Goal: Task Accomplishment & Management: Manage account settings

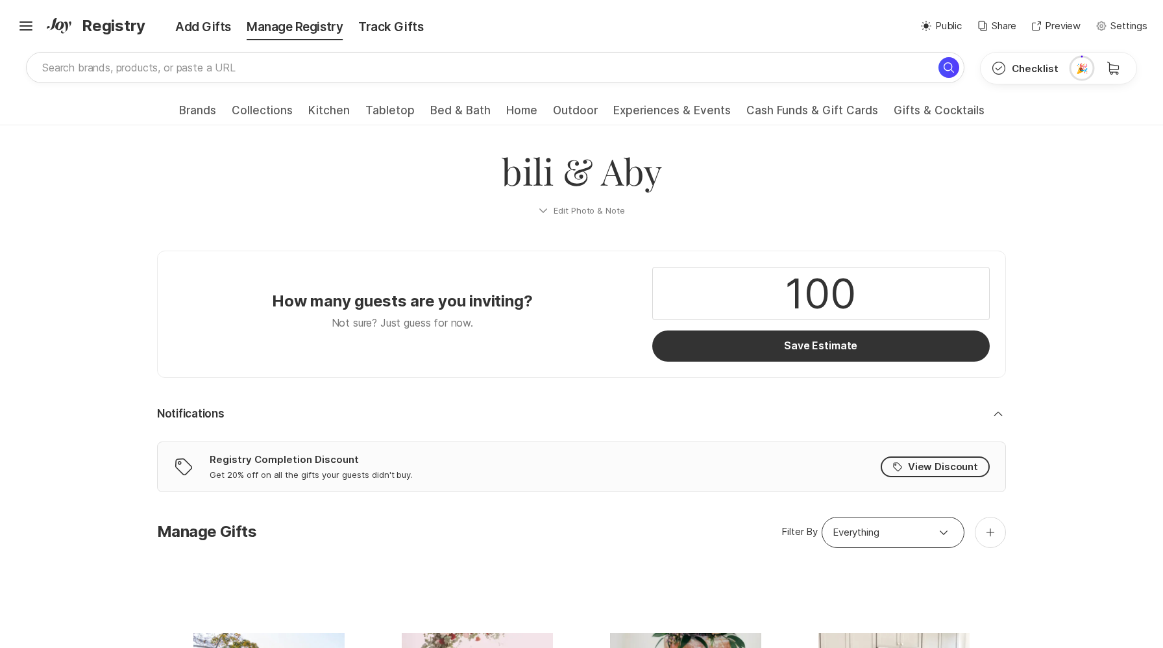
scroll to position [128, 0]
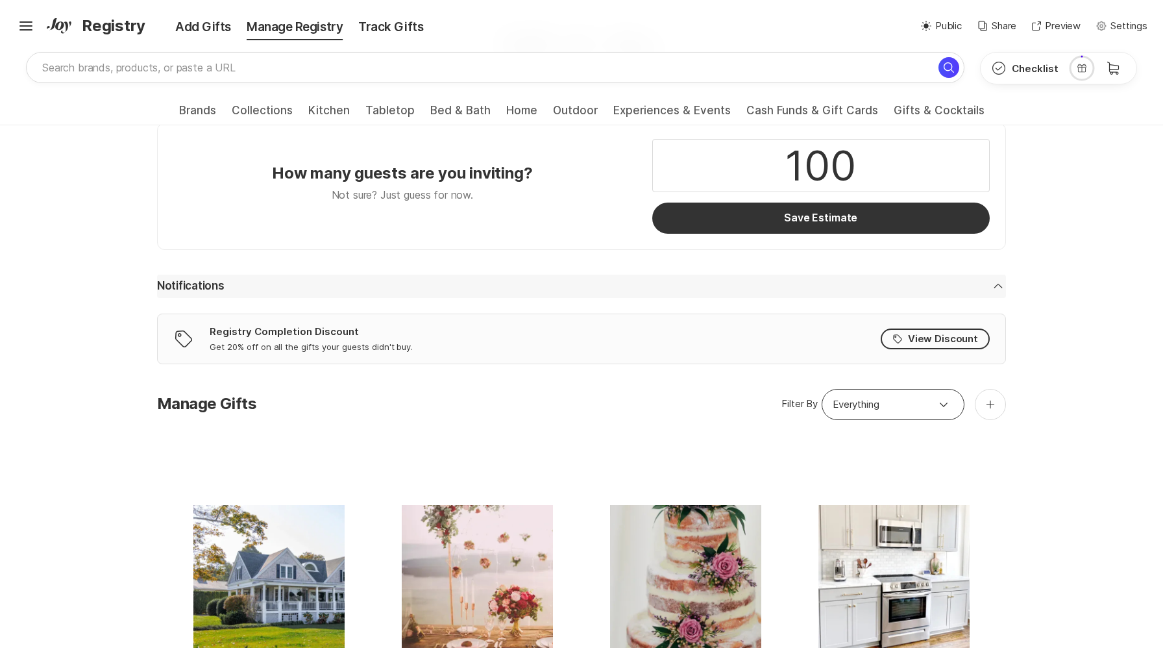
click at [1000, 286] on icon at bounding box center [998, 286] width 8 height 5
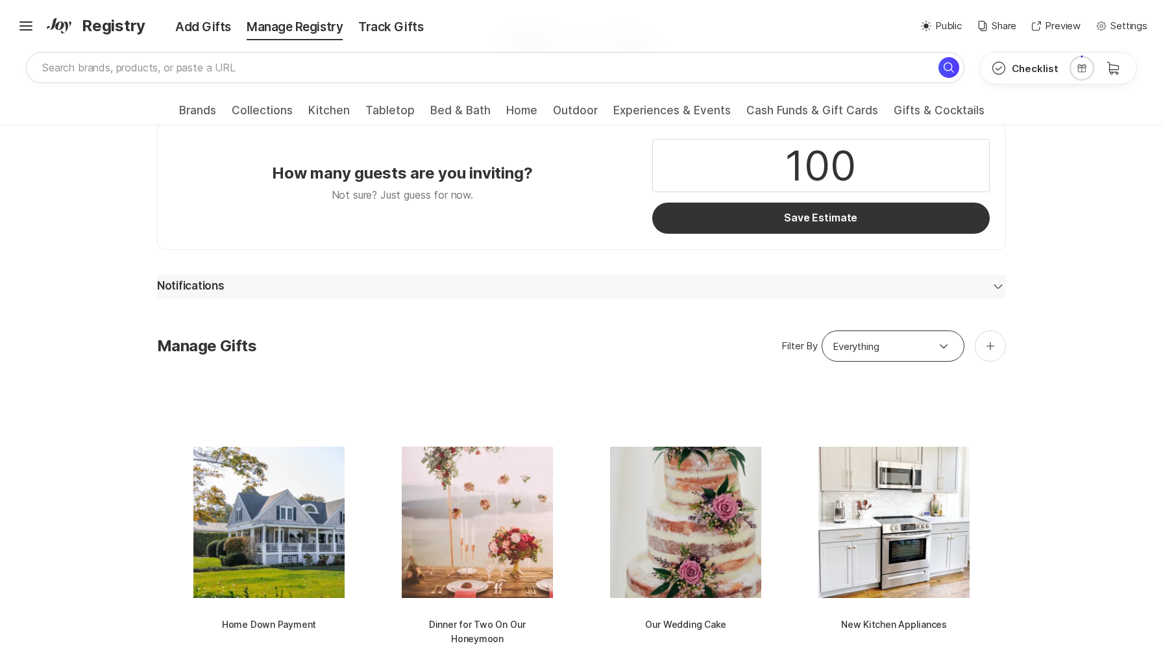
click at [1000, 286] on icon at bounding box center [998, 287] width 8 height 5
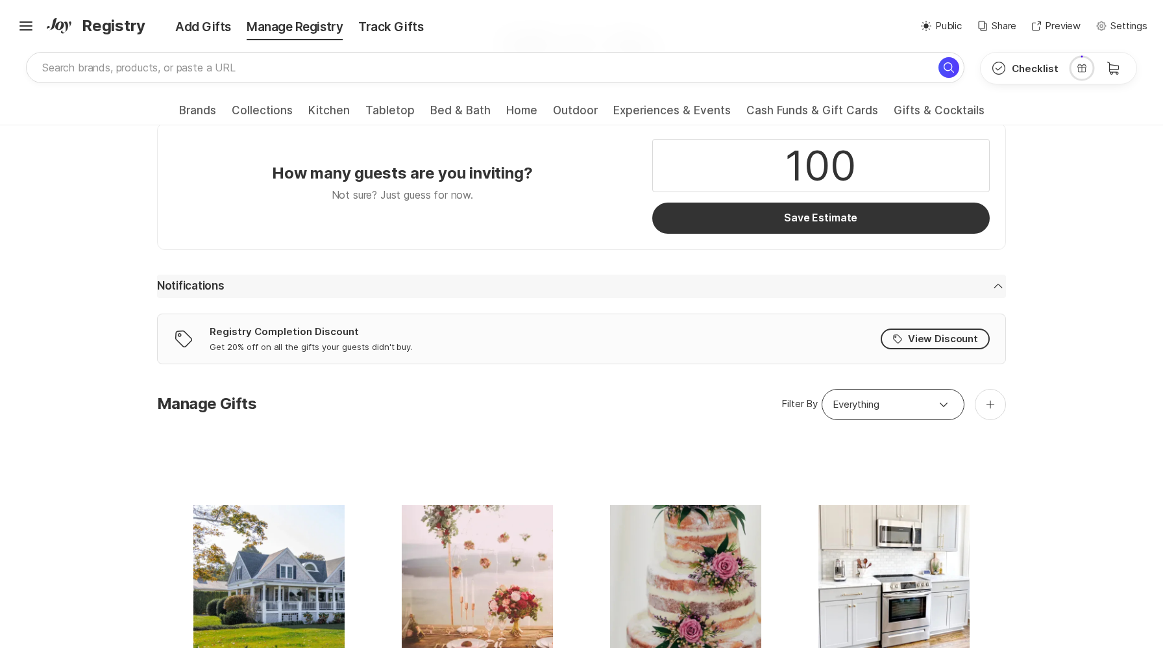
click at [997, 287] on icon "Chevron Down" at bounding box center [998, 286] width 16 height 16
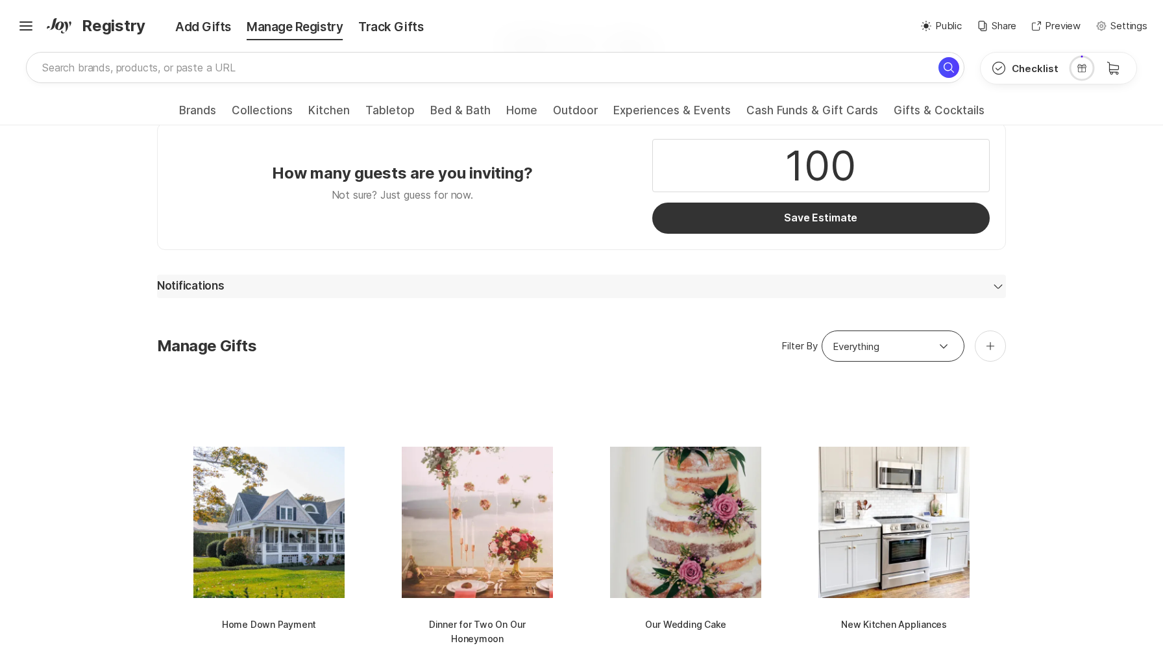
click at [997, 287] on icon at bounding box center [998, 287] width 8 height 5
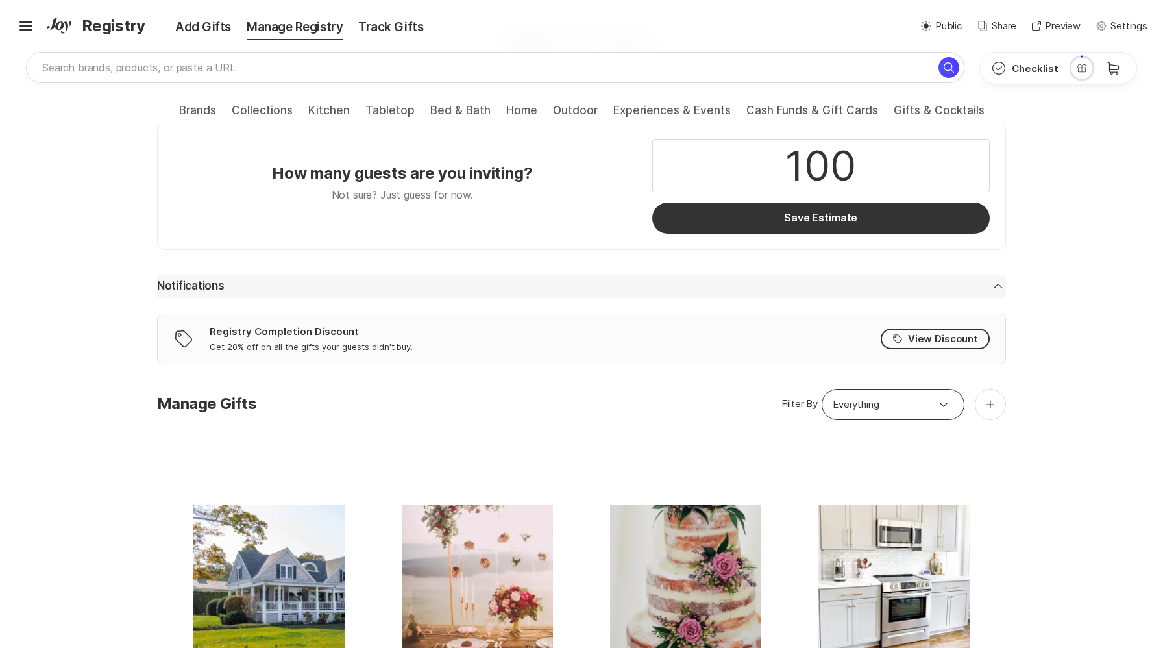
click at [997, 287] on icon "Chevron Down" at bounding box center [998, 286] width 16 height 16
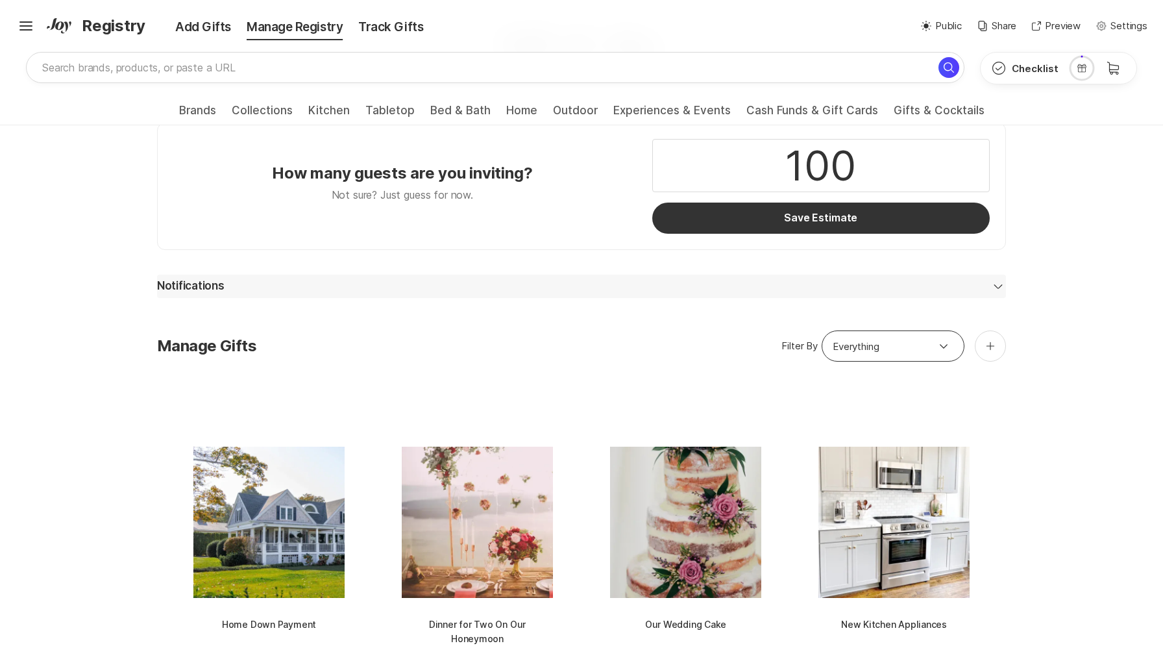
click at [997, 287] on icon at bounding box center [998, 287] width 8 height 5
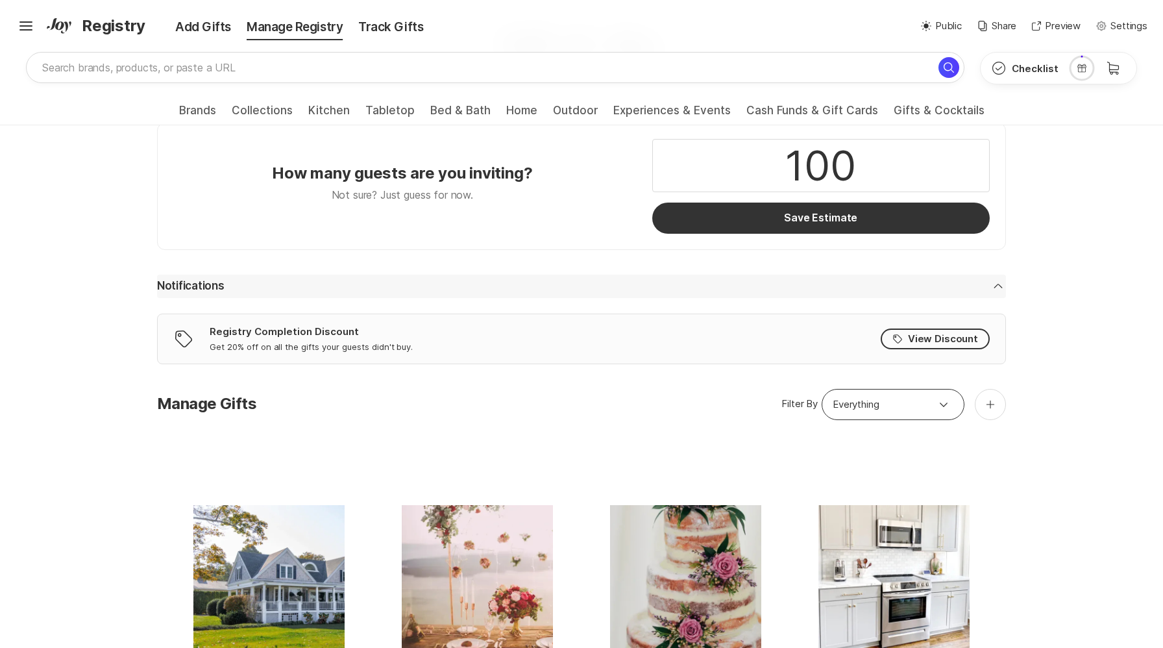
click at [999, 286] on icon "Chevron Down" at bounding box center [998, 286] width 16 height 16
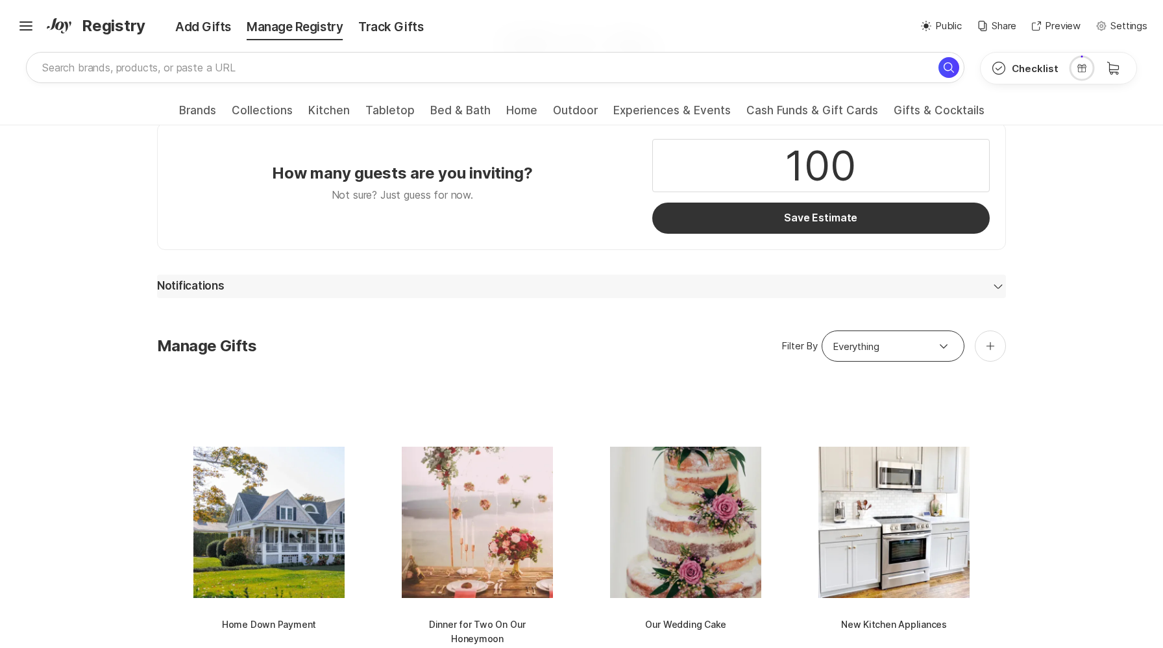
click at [999, 286] on icon at bounding box center [998, 287] width 8 height 5
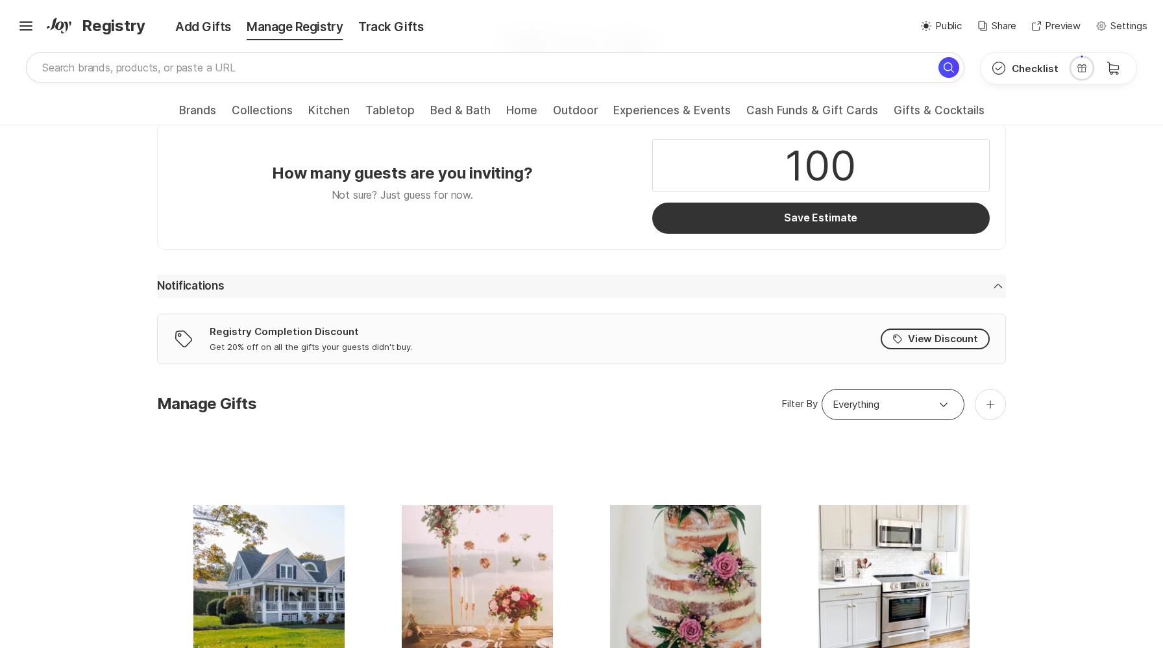
click at [999, 286] on icon "Chevron Down" at bounding box center [998, 286] width 16 height 16
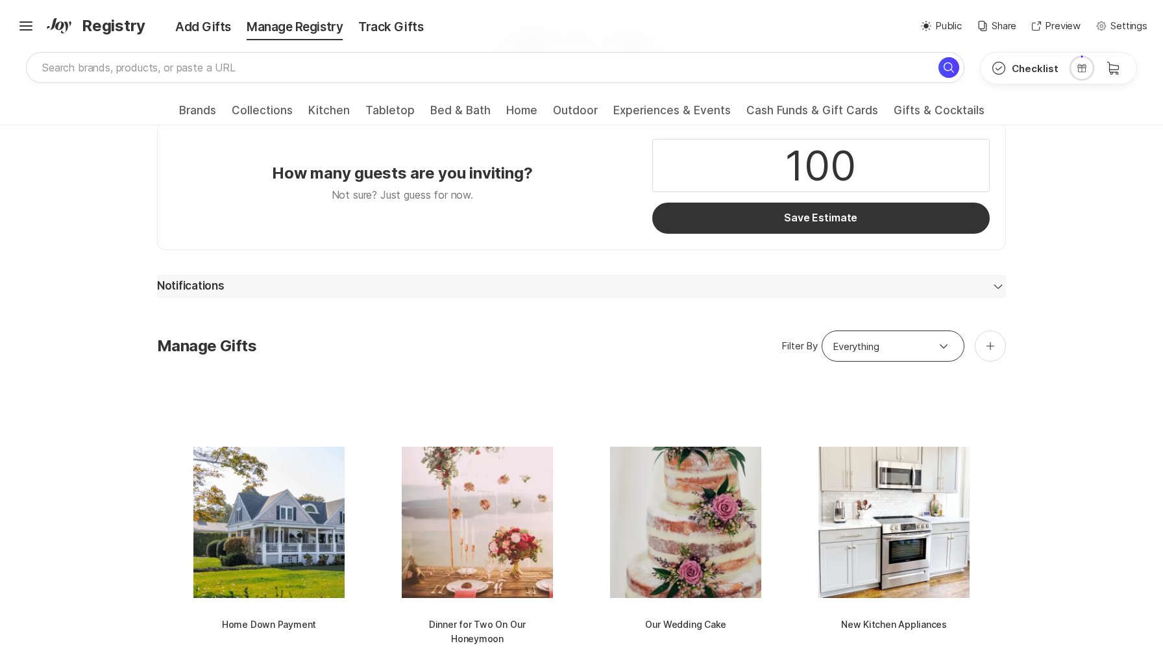
click at [997, 286] on icon "Chevron Down" at bounding box center [998, 286] width 16 height 16
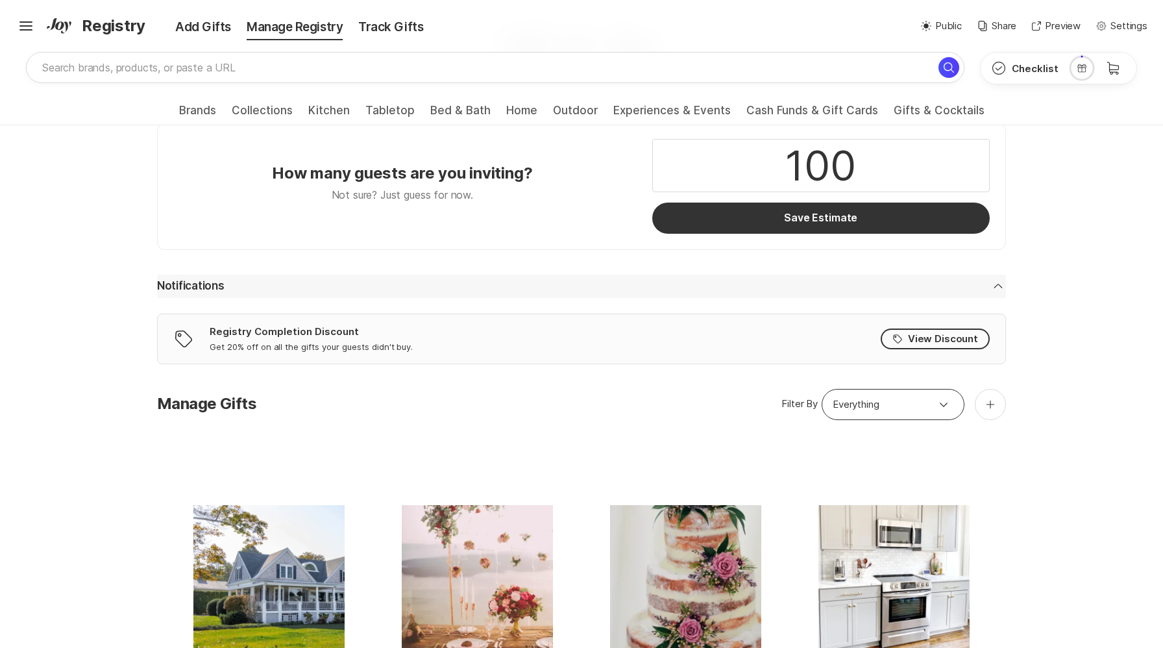
click at [996, 287] on icon "Chevron Down" at bounding box center [998, 286] width 16 height 16
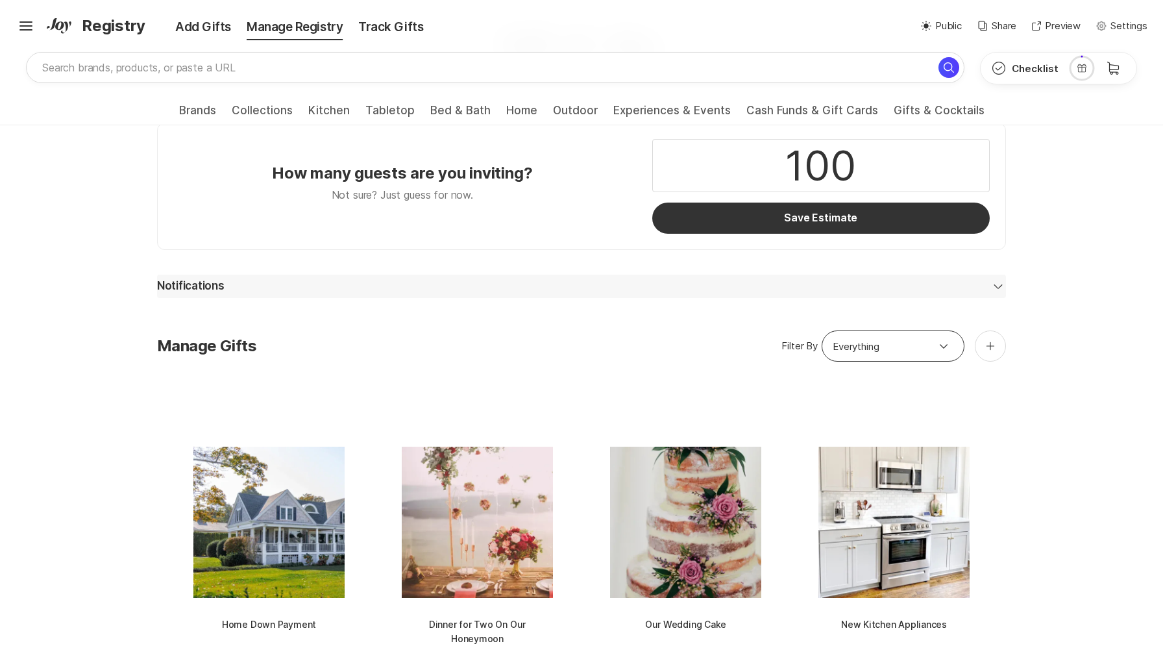
click at [996, 287] on icon "Chevron Down" at bounding box center [998, 286] width 16 height 16
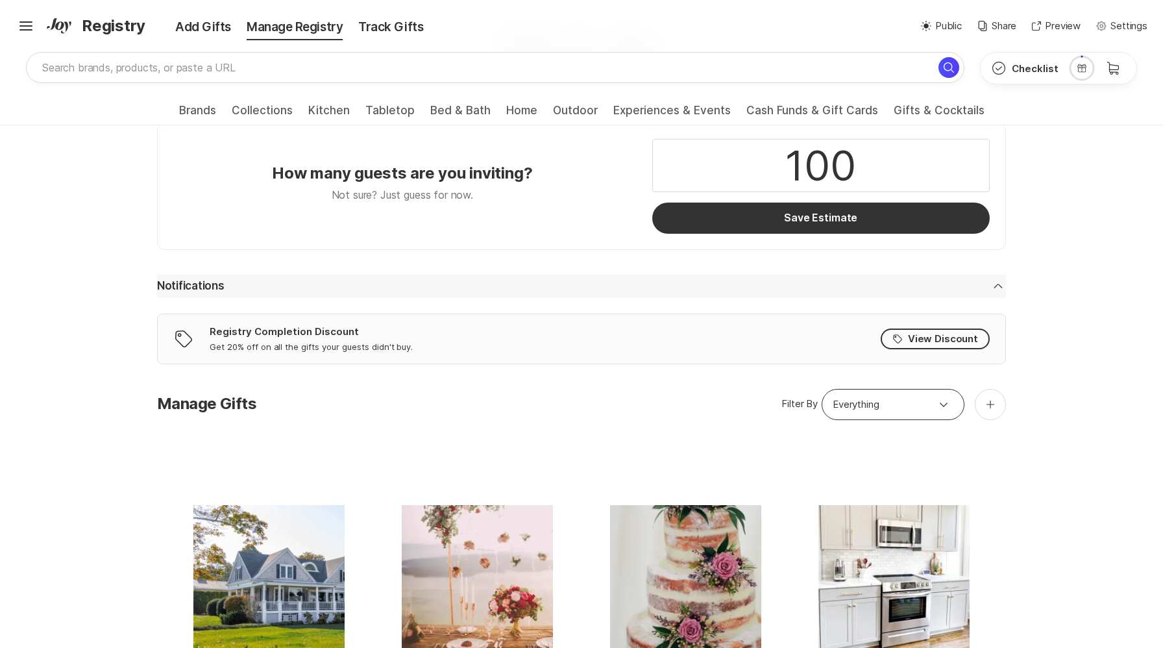
click at [997, 284] on icon "Chevron Down" at bounding box center [998, 286] width 16 height 16
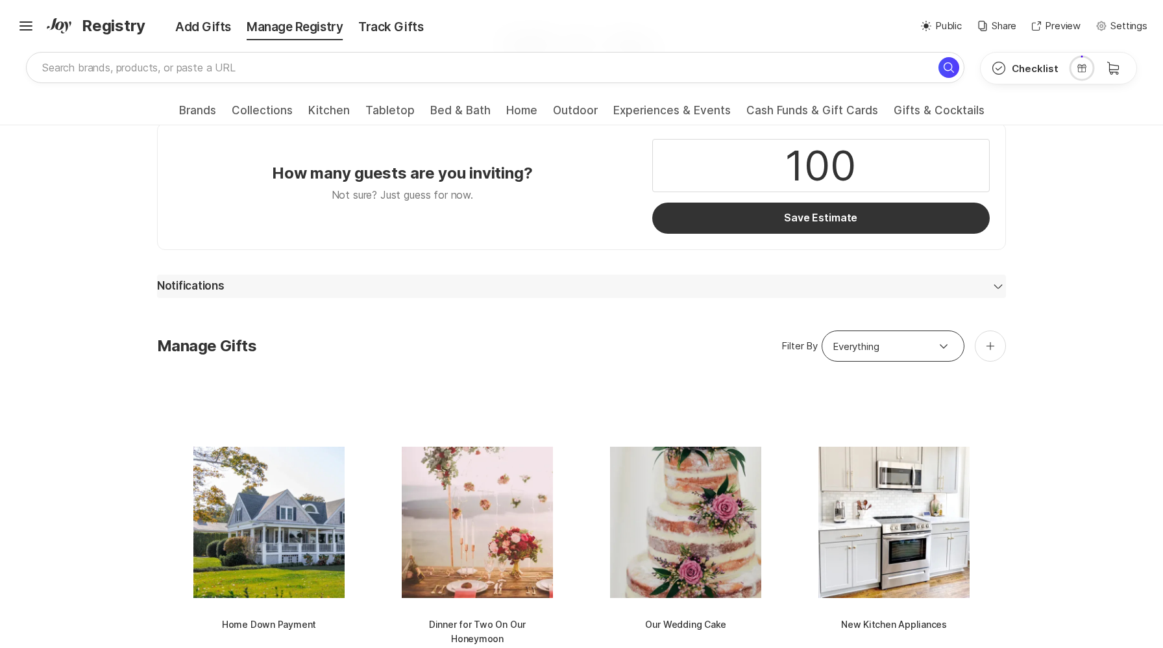
click at [997, 284] on icon "Chevron Down" at bounding box center [998, 286] width 16 height 16
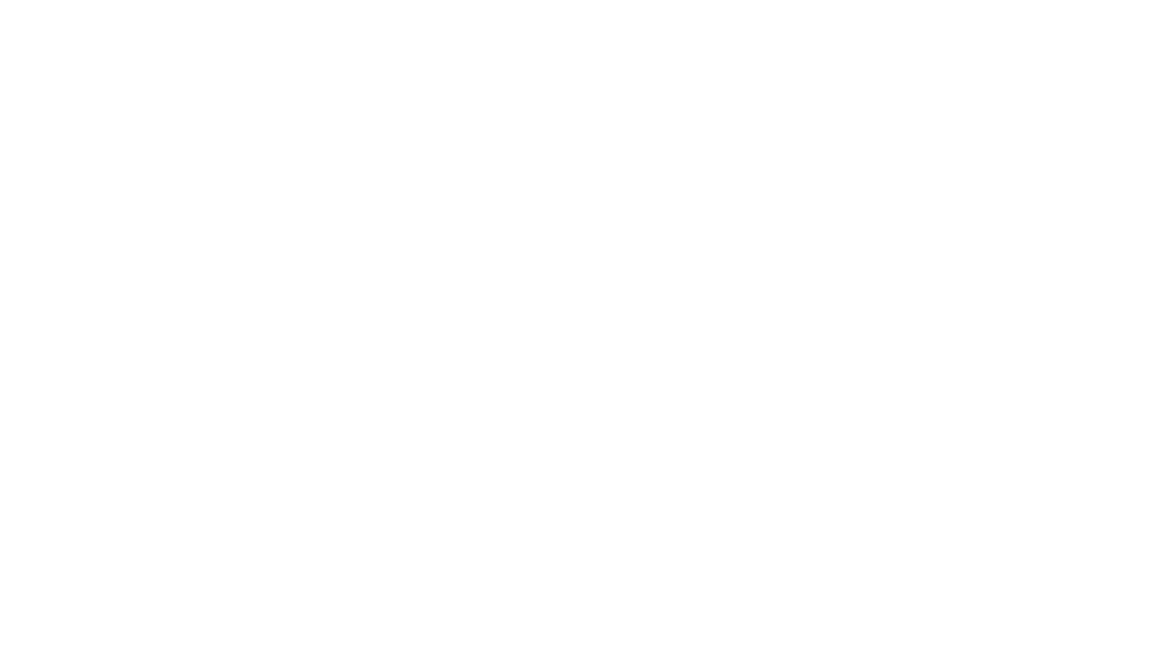
scroll to position [0, 0]
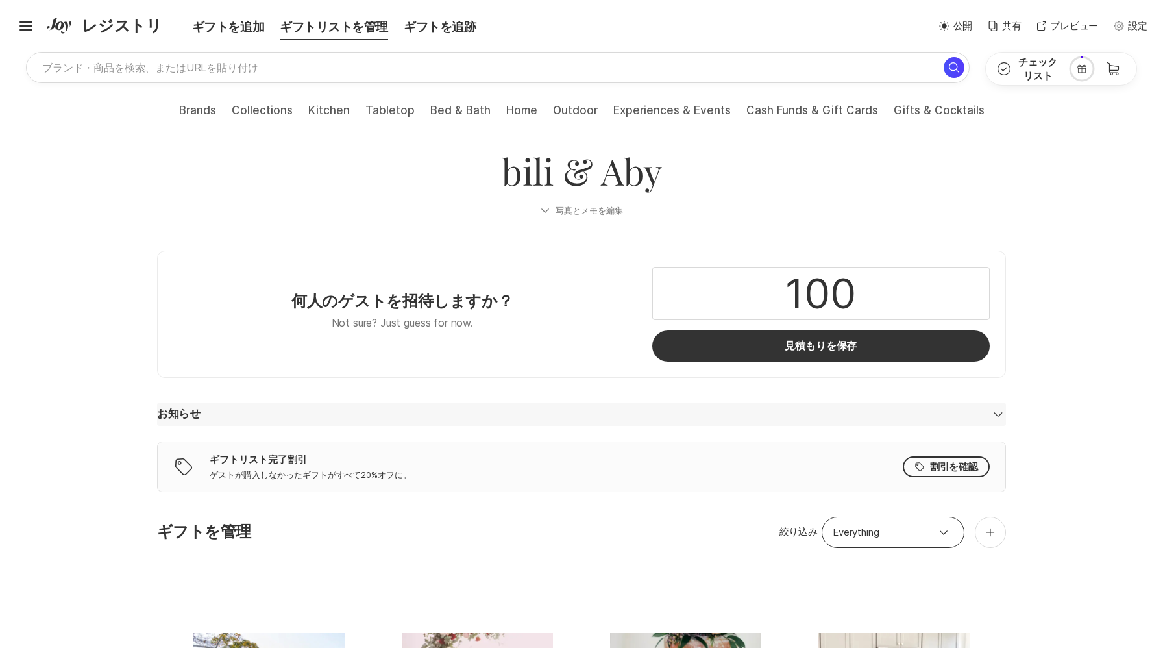
click at [998, 414] on icon "Chevron Down" at bounding box center [998, 414] width 16 height 16
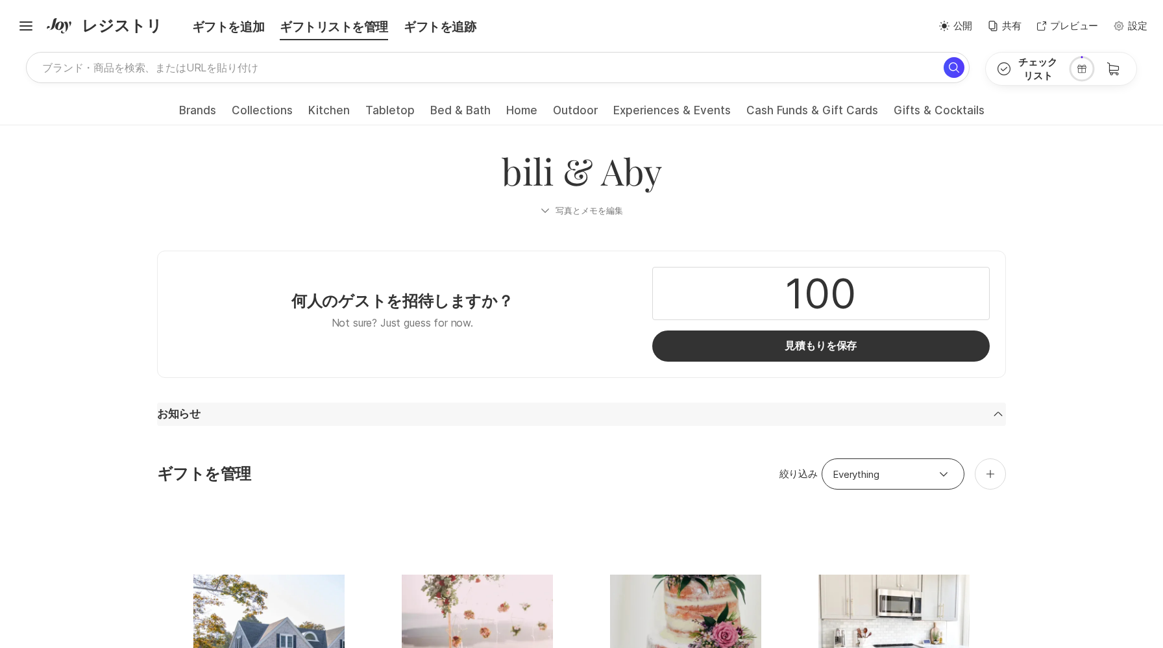
click at [998, 414] on icon "Chevron Down" at bounding box center [998, 414] width 16 height 16
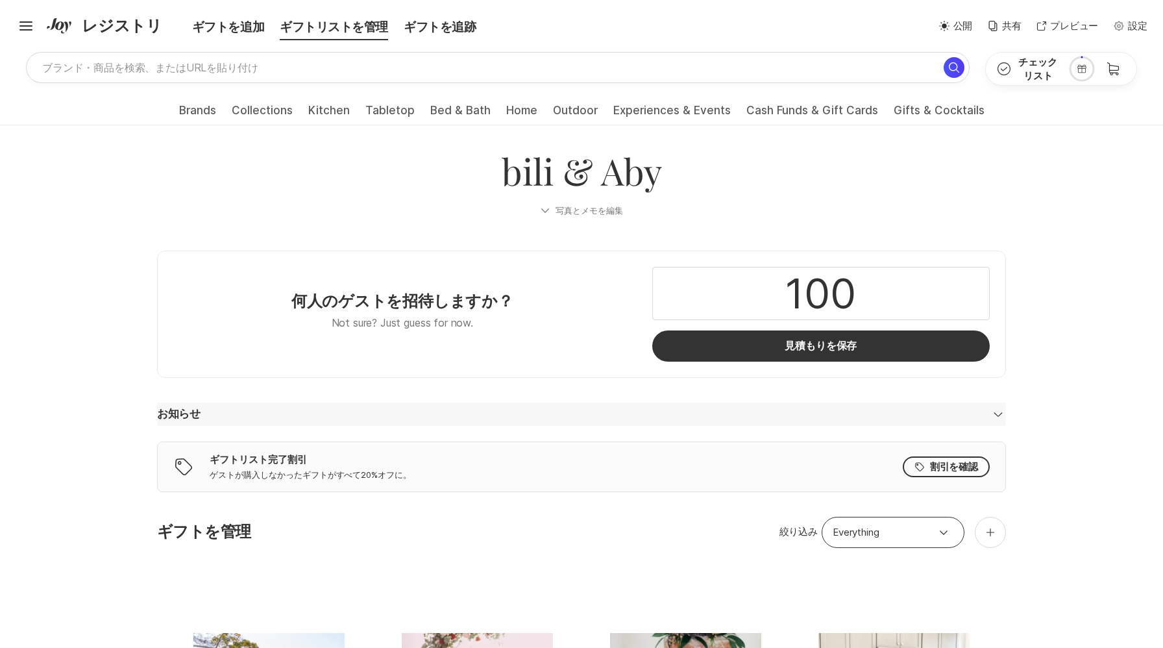
click at [998, 414] on icon "Chevron Down" at bounding box center [998, 414] width 16 height 16
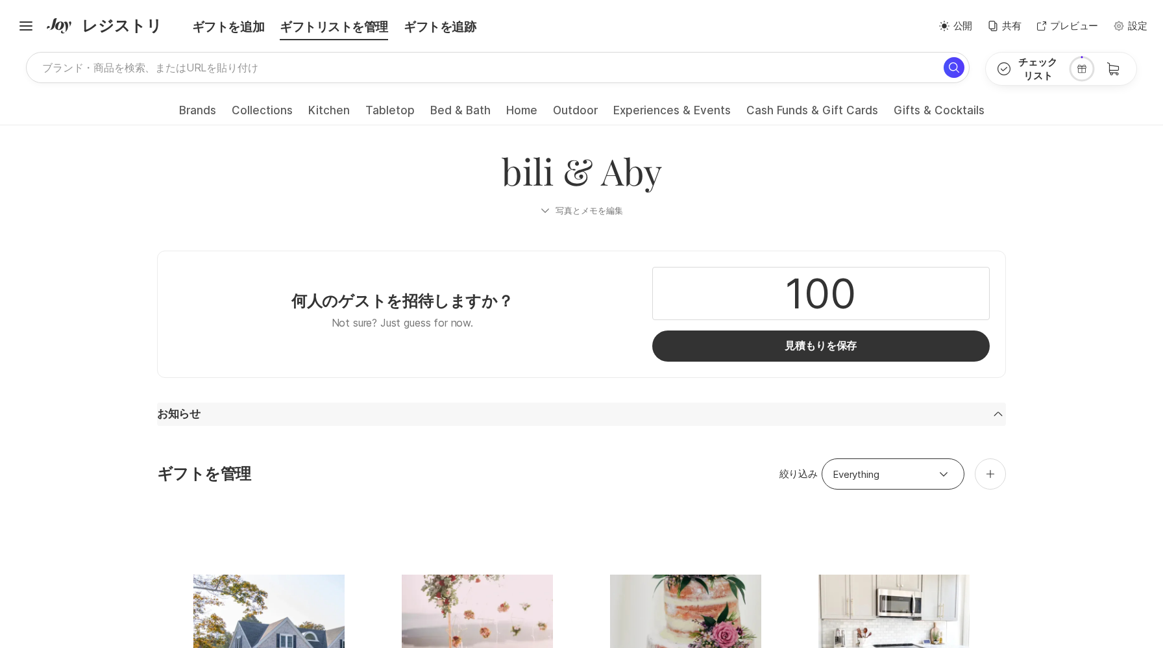
click at [998, 414] on icon "Chevron Down" at bounding box center [998, 414] width 16 height 16
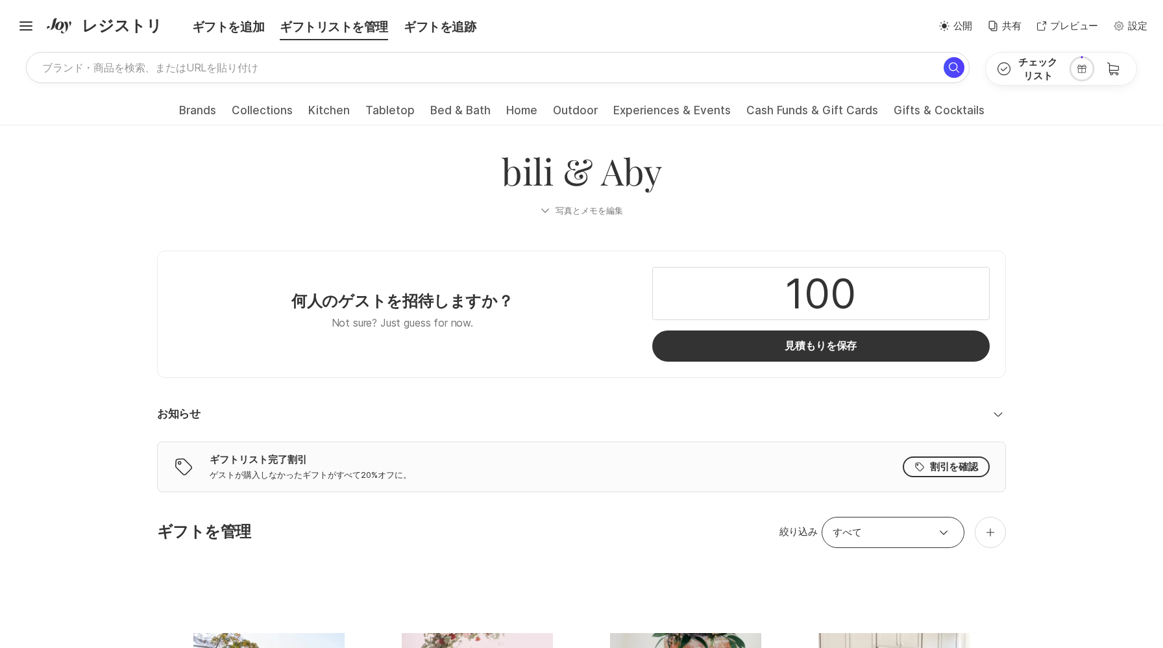
click at [997, 414] on icon "Chevron Down" at bounding box center [998, 414] width 16 height 16
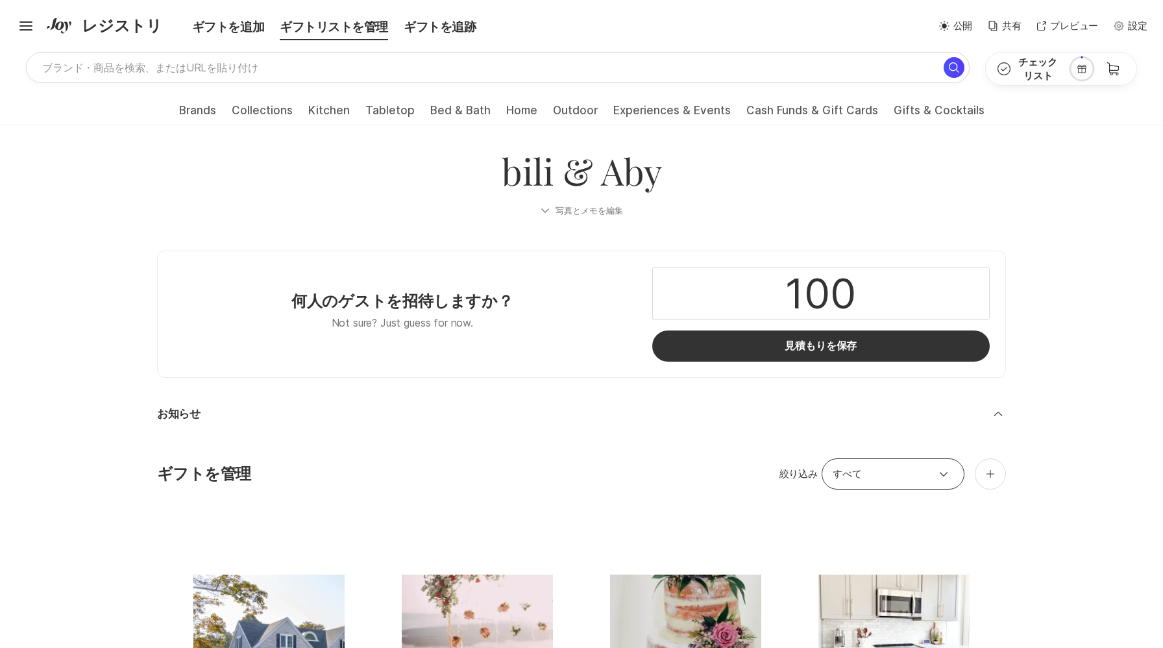
click at [997, 414] on icon "Chevron Down" at bounding box center [998, 414] width 16 height 16
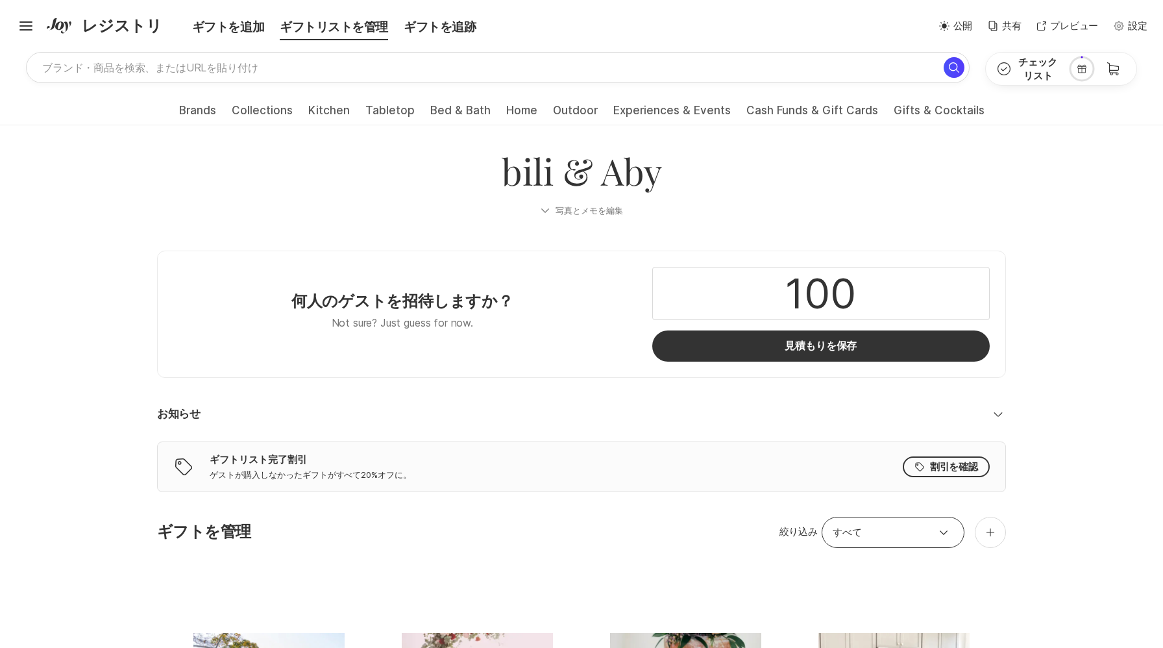
click at [997, 414] on icon "Chevron Down" at bounding box center [998, 414] width 16 height 16
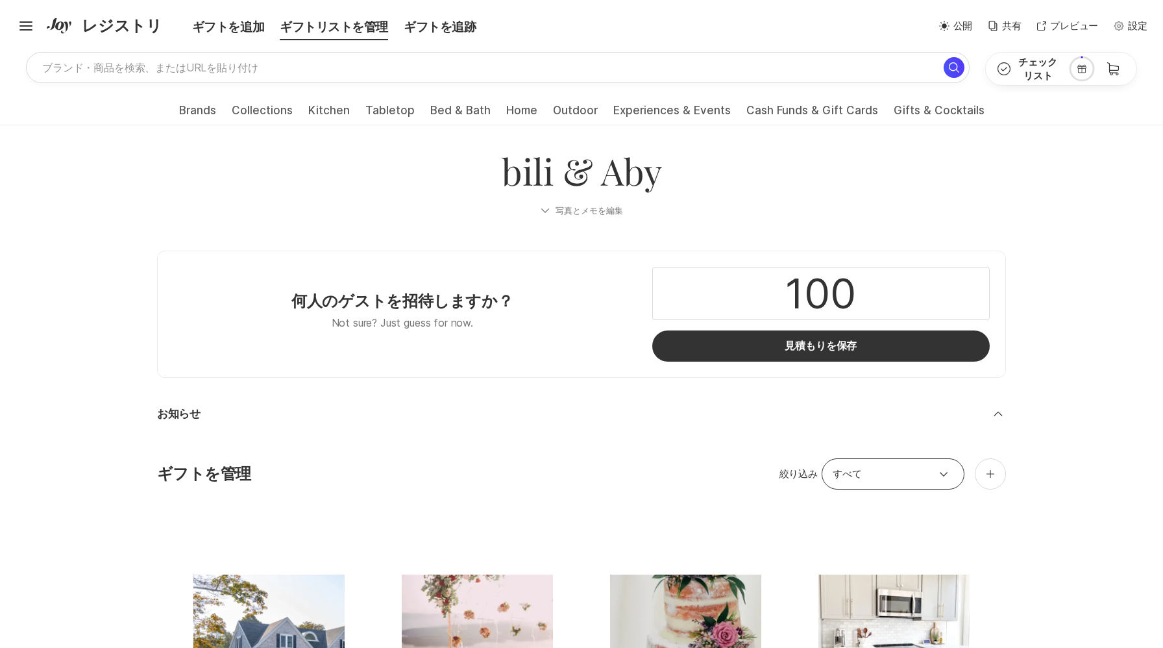
click at [997, 414] on icon "Chevron Down" at bounding box center [998, 414] width 16 height 16
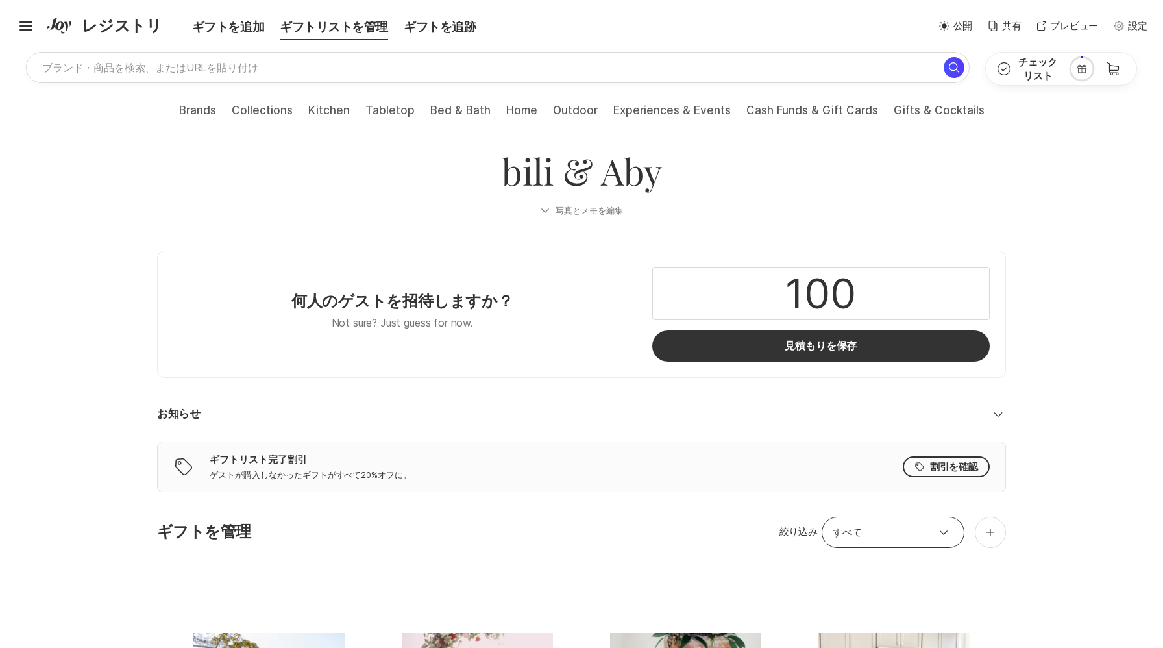
click at [997, 414] on icon "Chevron Down" at bounding box center [998, 414] width 16 height 16
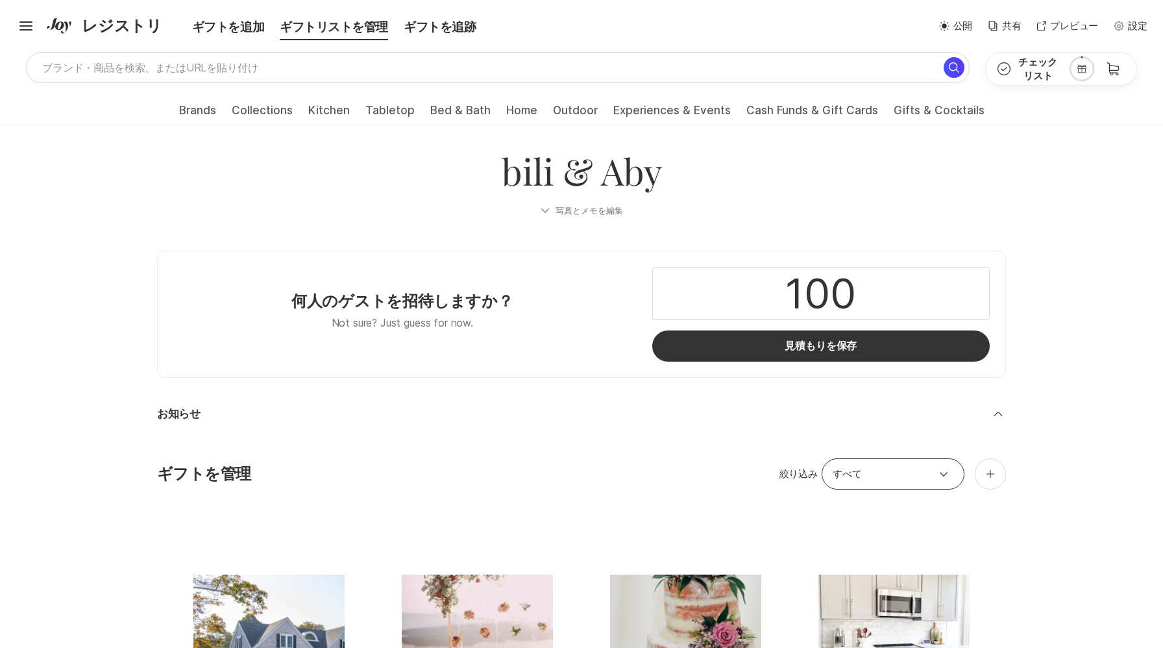
click at [997, 414] on icon "Chevron Down" at bounding box center [998, 414] width 16 height 16
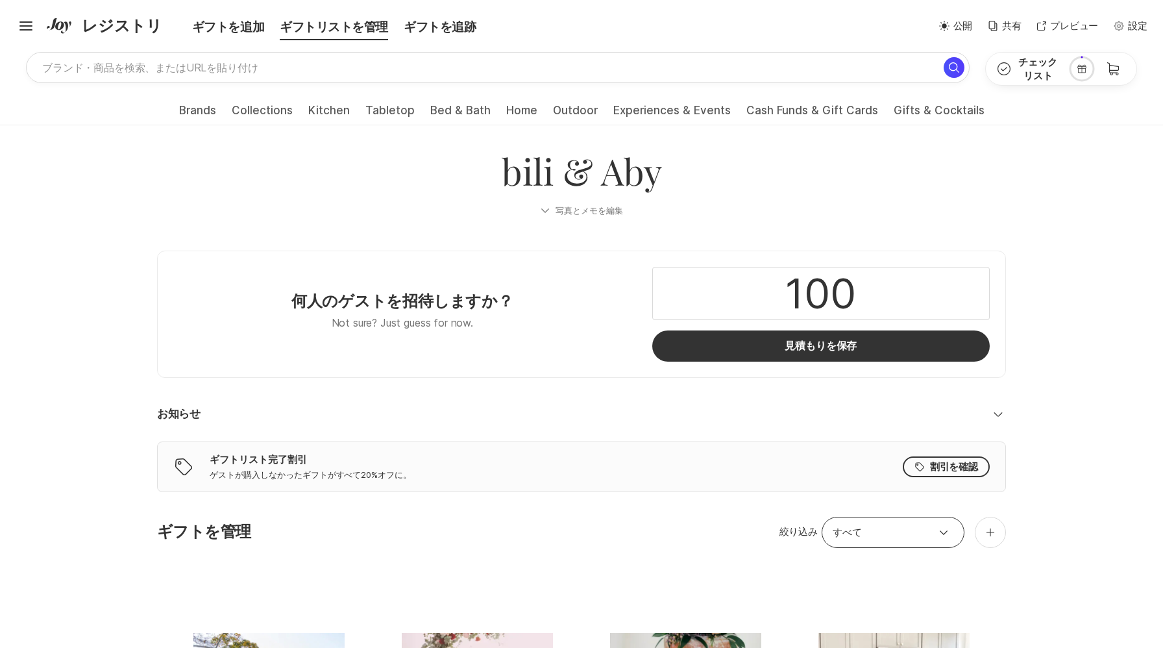
click at [997, 414] on icon "Chevron Down" at bounding box center [998, 414] width 16 height 16
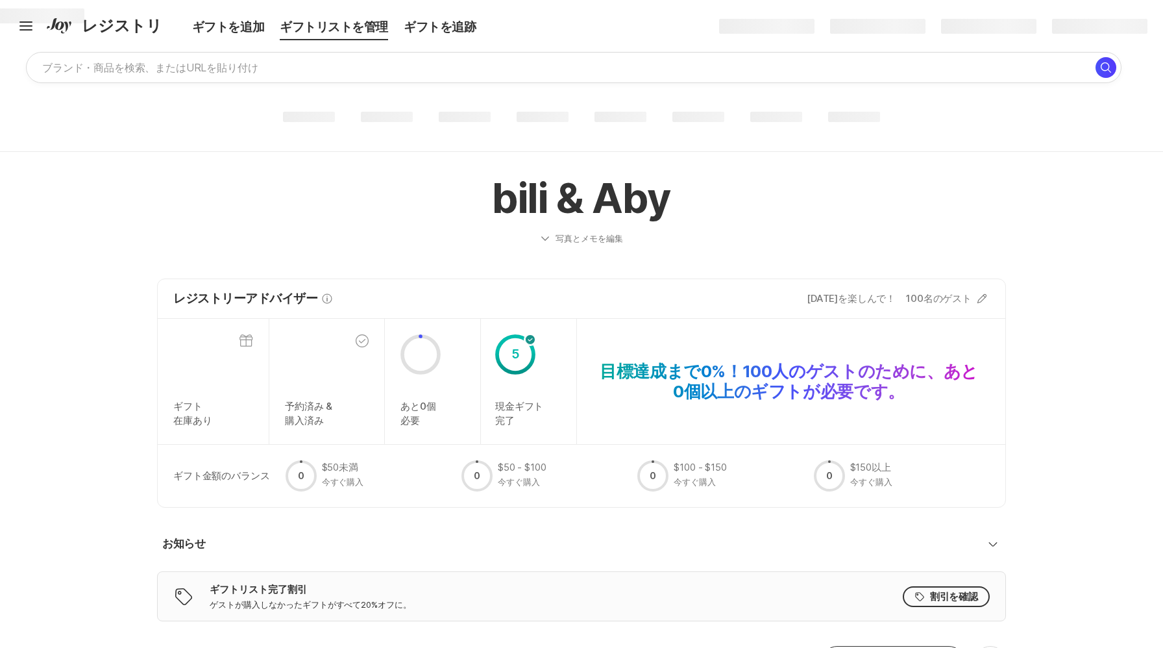
scroll to position [110, 0]
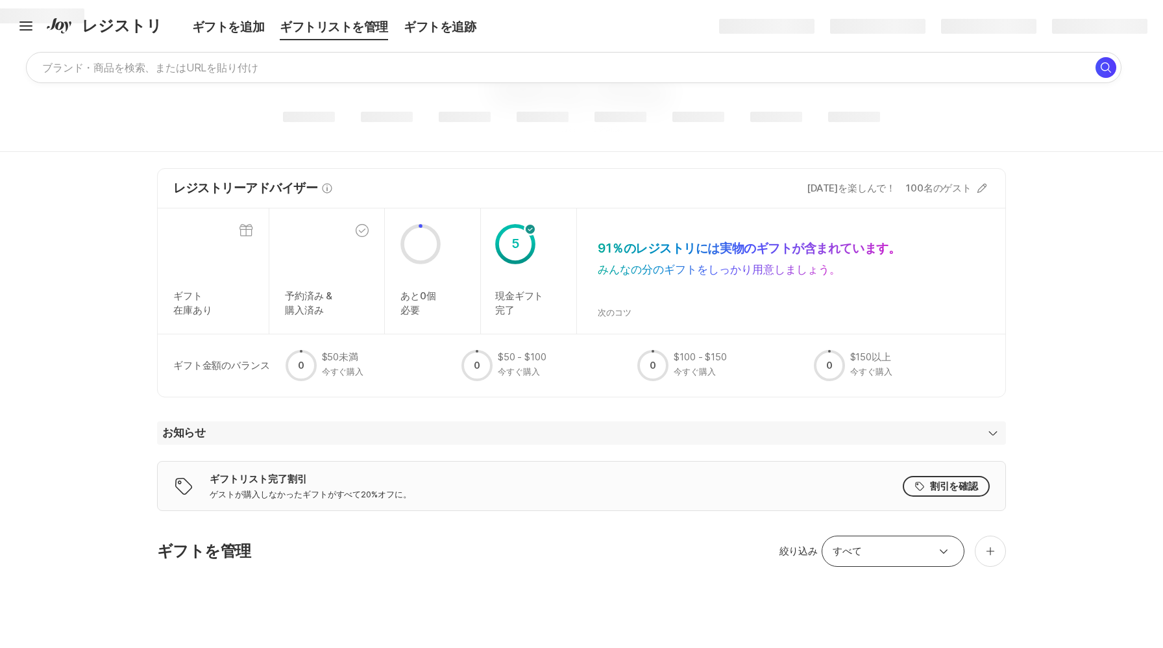
click at [994, 432] on icon "Chevron Down" at bounding box center [993, 433] width 16 height 16
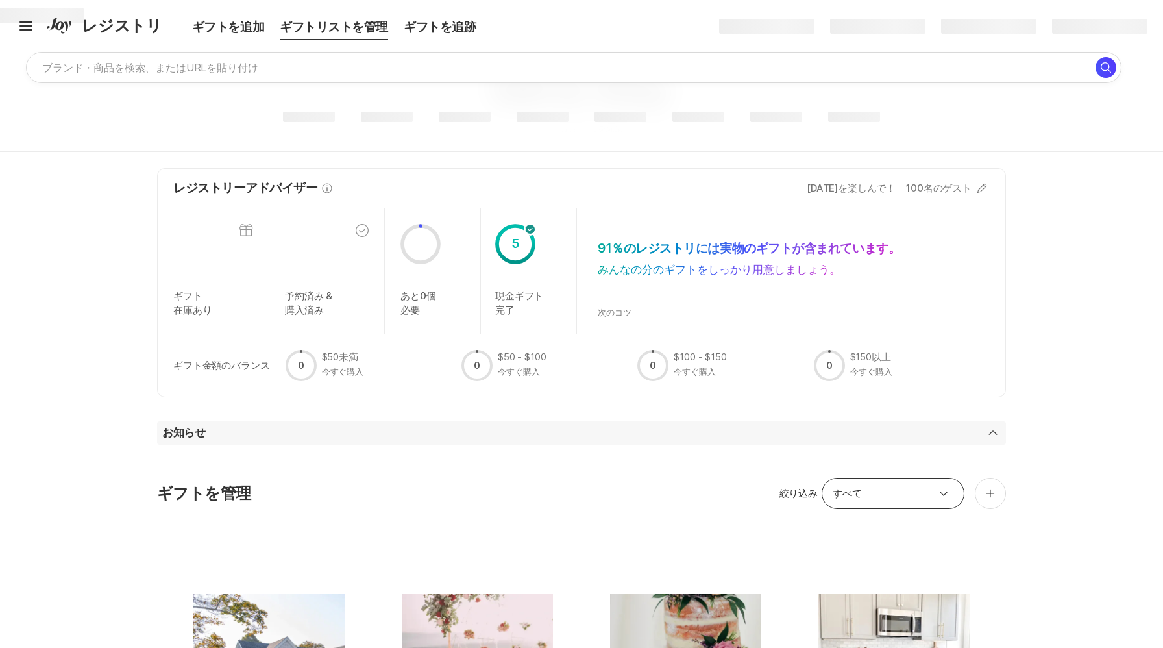
click at [994, 432] on icon "Chevron Down" at bounding box center [993, 433] width 16 height 16
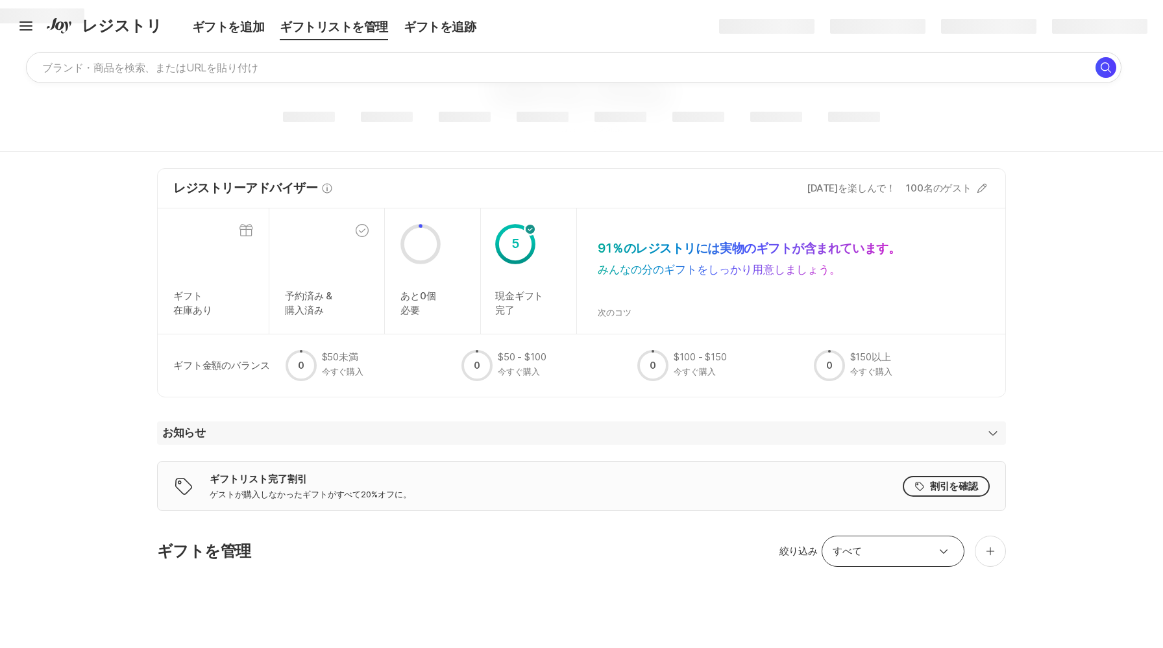
click at [994, 432] on icon "Chevron Down" at bounding box center [993, 433] width 16 height 16
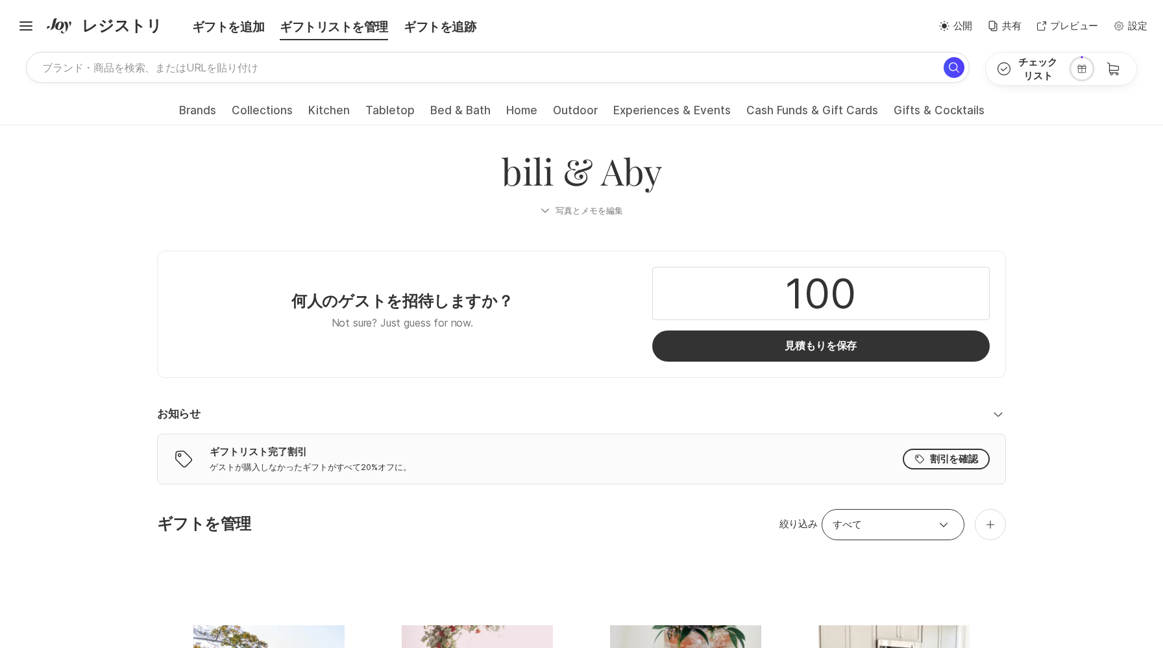
scroll to position [30, 0]
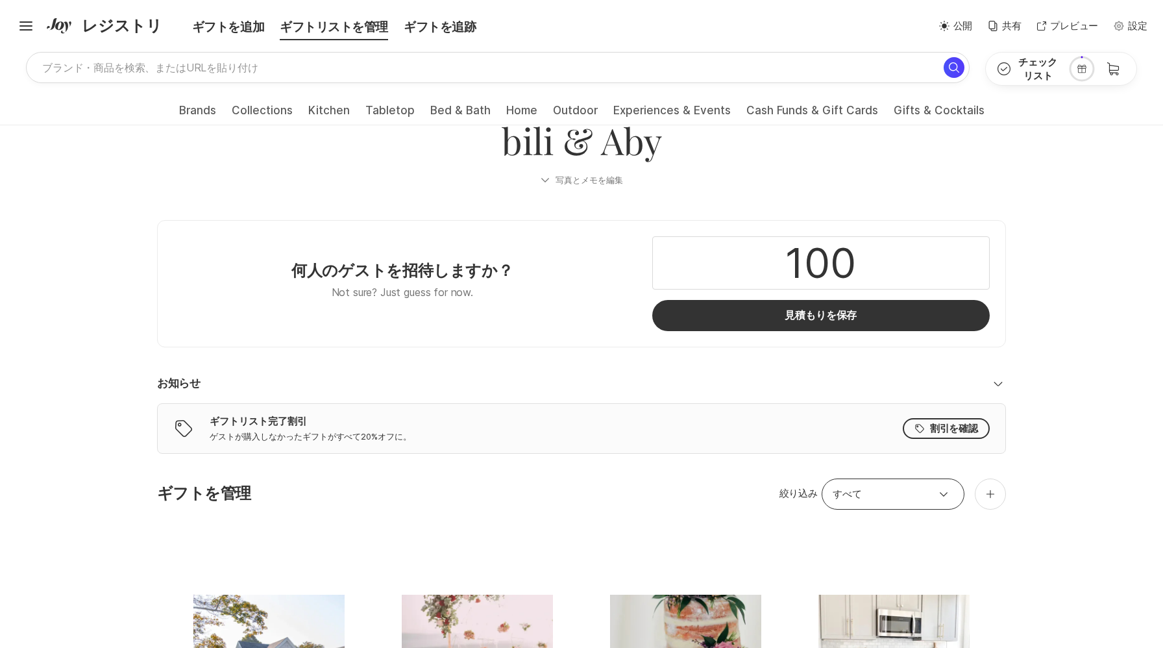
click at [998, 382] on icon "Chevron Down" at bounding box center [998, 384] width 16 height 16
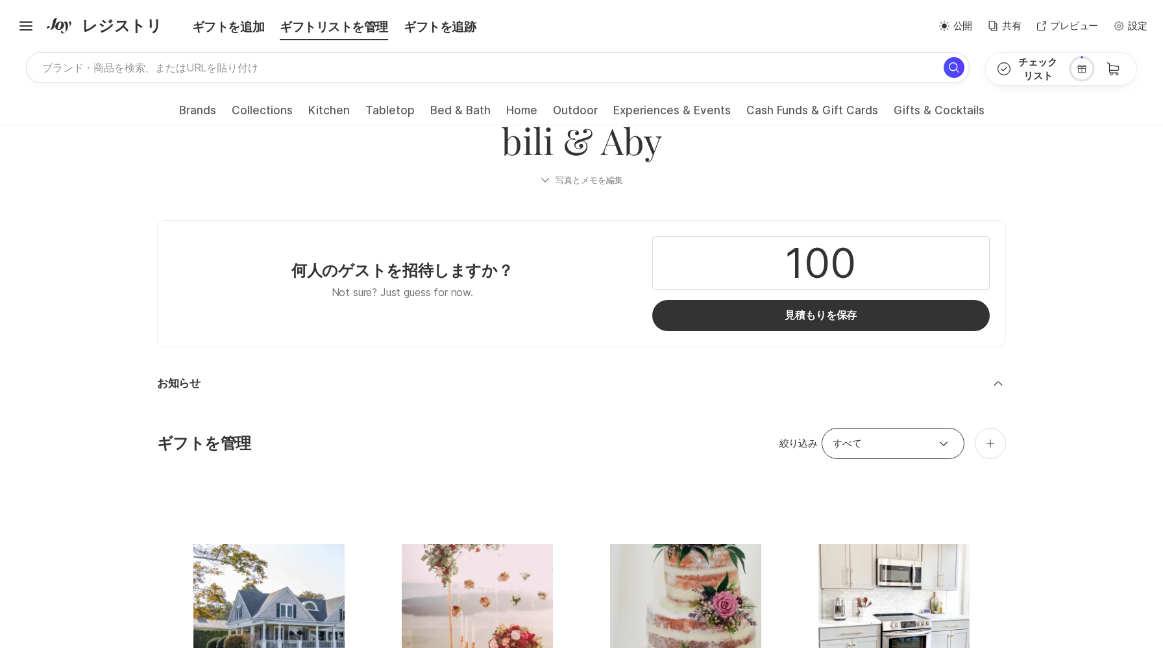
click at [998, 382] on icon at bounding box center [998, 384] width 8 height 5
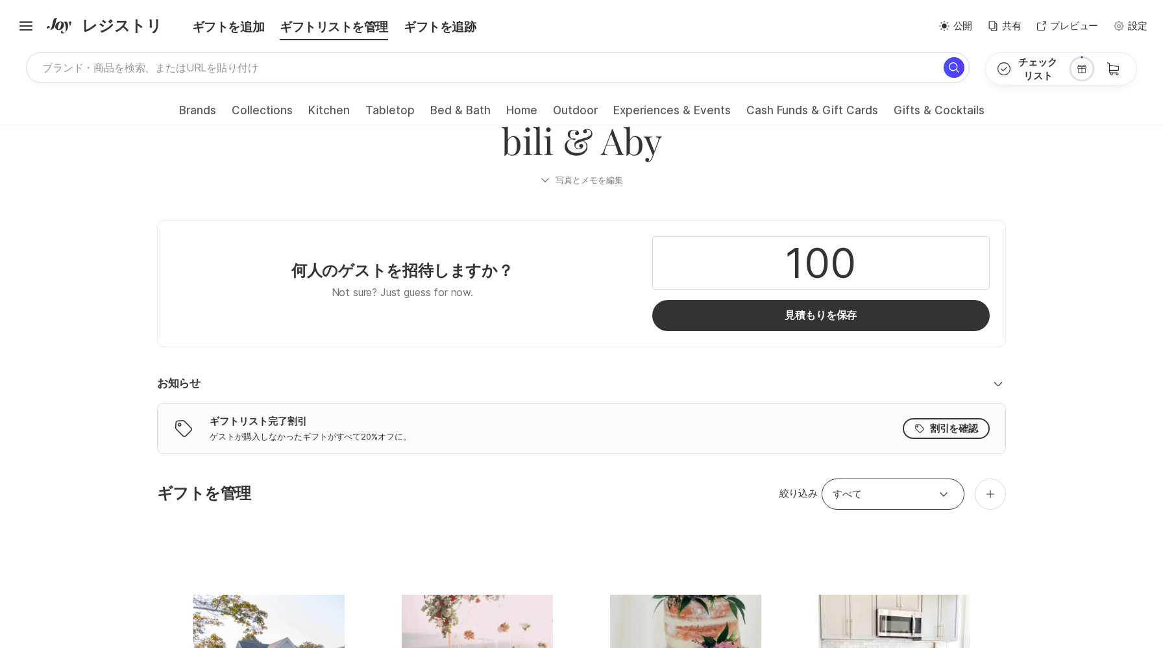
click at [998, 382] on icon "Chevron Down" at bounding box center [998, 384] width 16 height 16
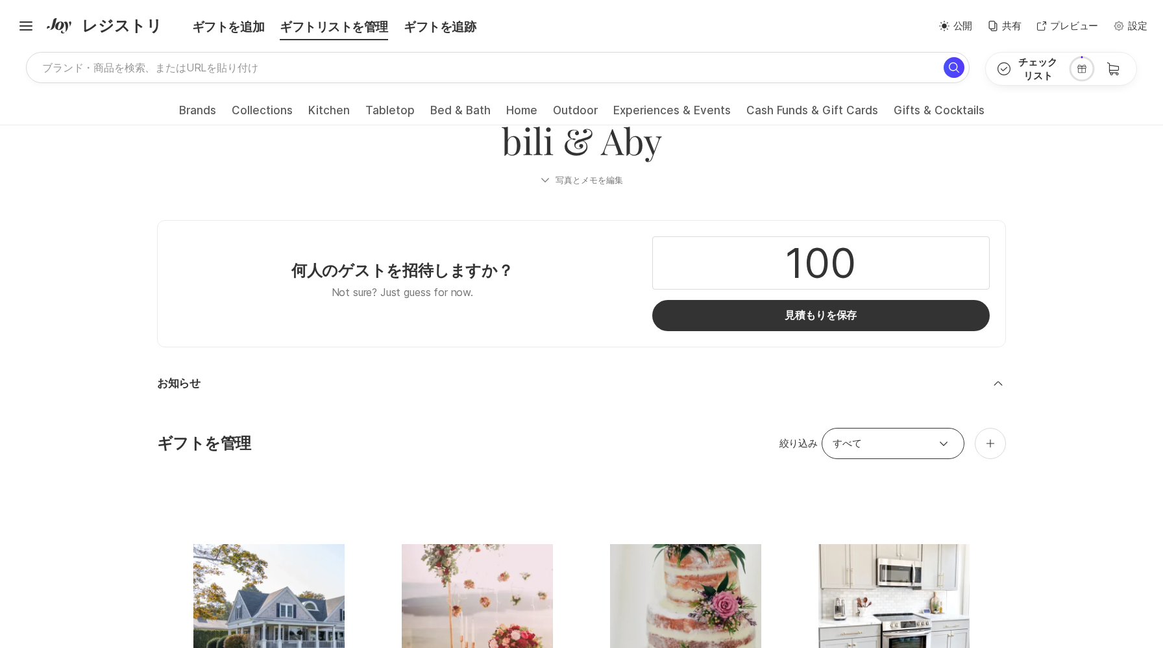
click at [998, 382] on icon at bounding box center [998, 384] width 8 height 5
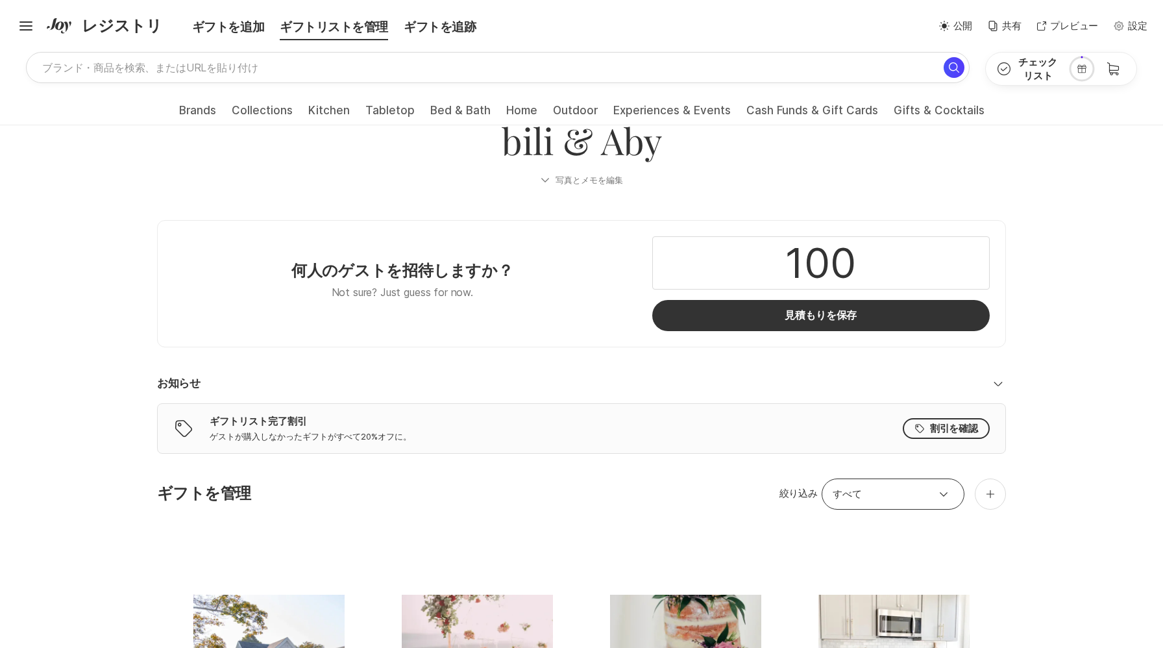
click at [998, 382] on icon "Chevron Down" at bounding box center [998, 384] width 16 height 16
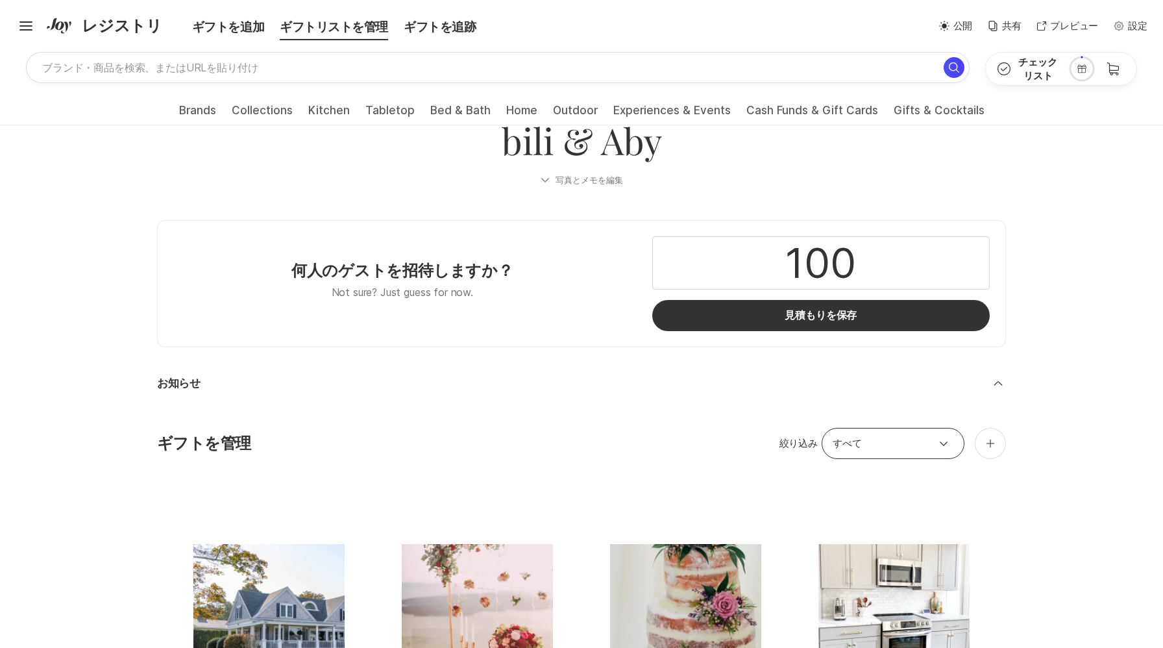
click at [998, 382] on icon at bounding box center [998, 384] width 8 height 5
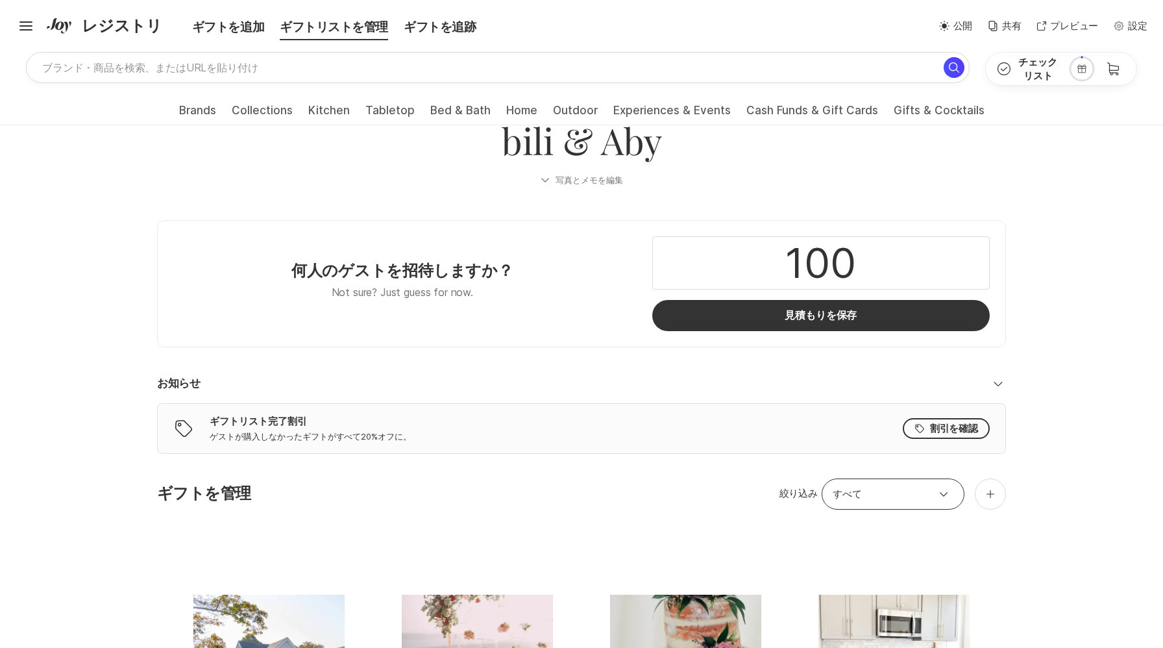
click at [998, 382] on icon "Chevron Down" at bounding box center [998, 384] width 16 height 16
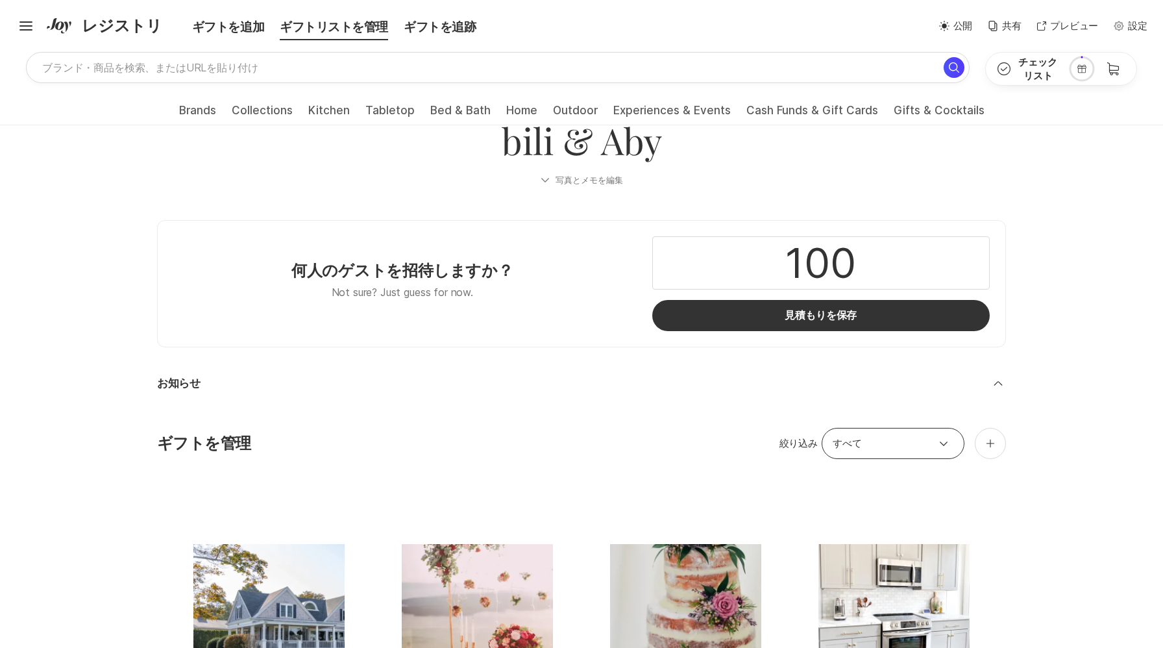
click at [998, 382] on icon at bounding box center [998, 384] width 8 height 5
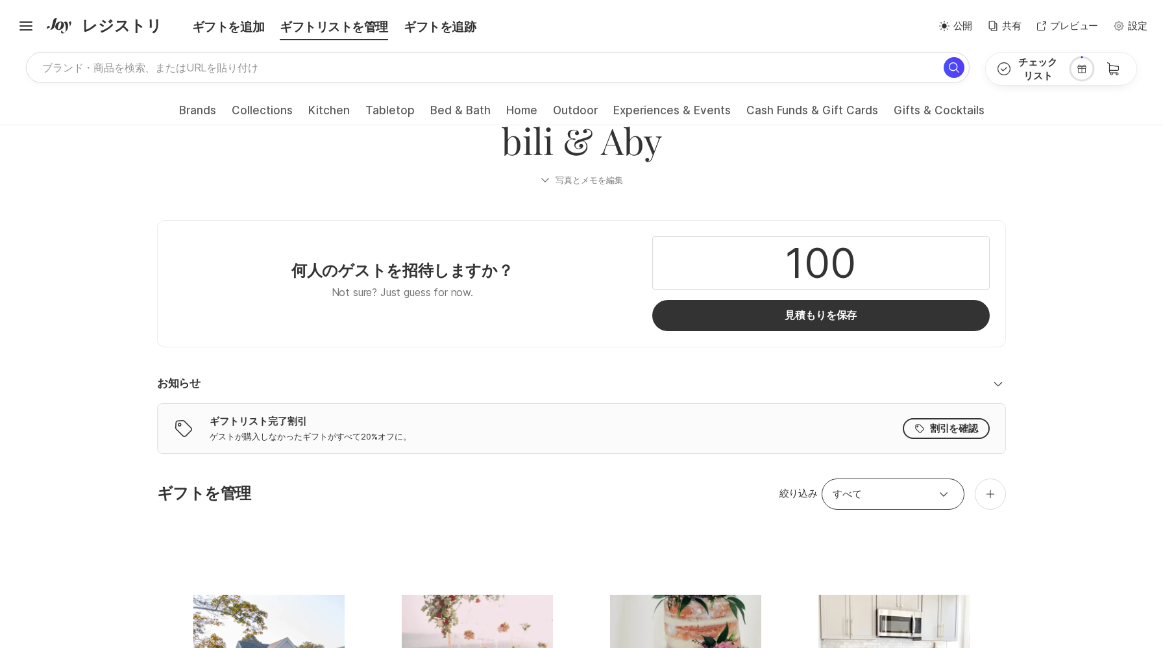
click at [998, 382] on icon "Chevron Down" at bounding box center [998, 384] width 16 height 16
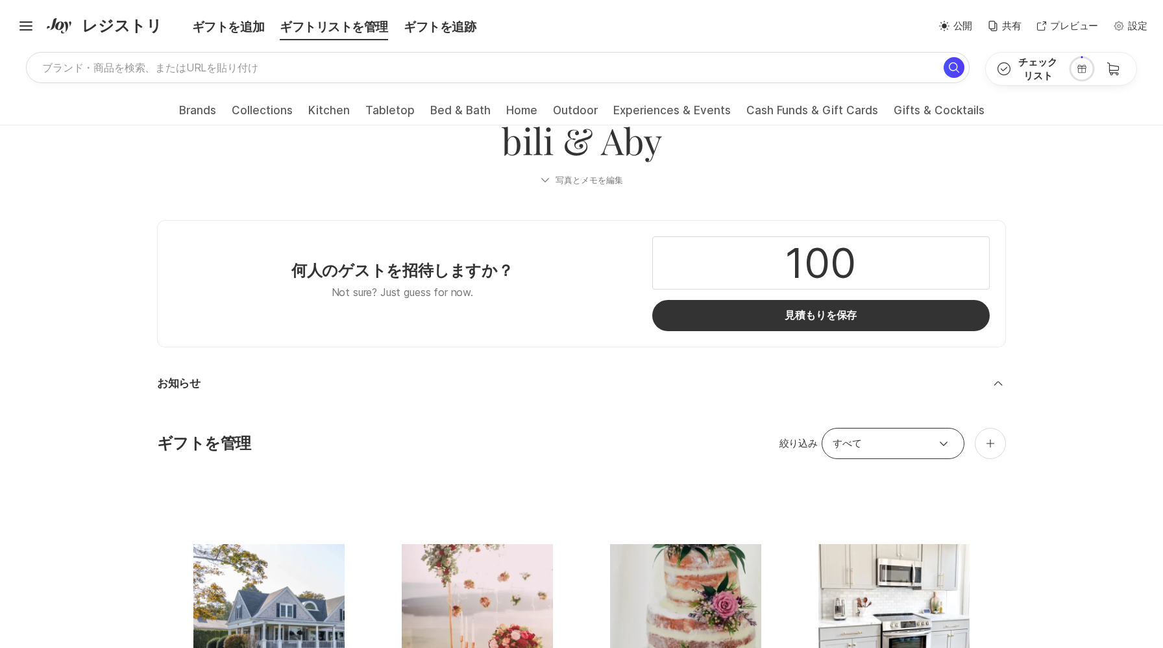
click at [998, 382] on icon at bounding box center [998, 384] width 8 height 5
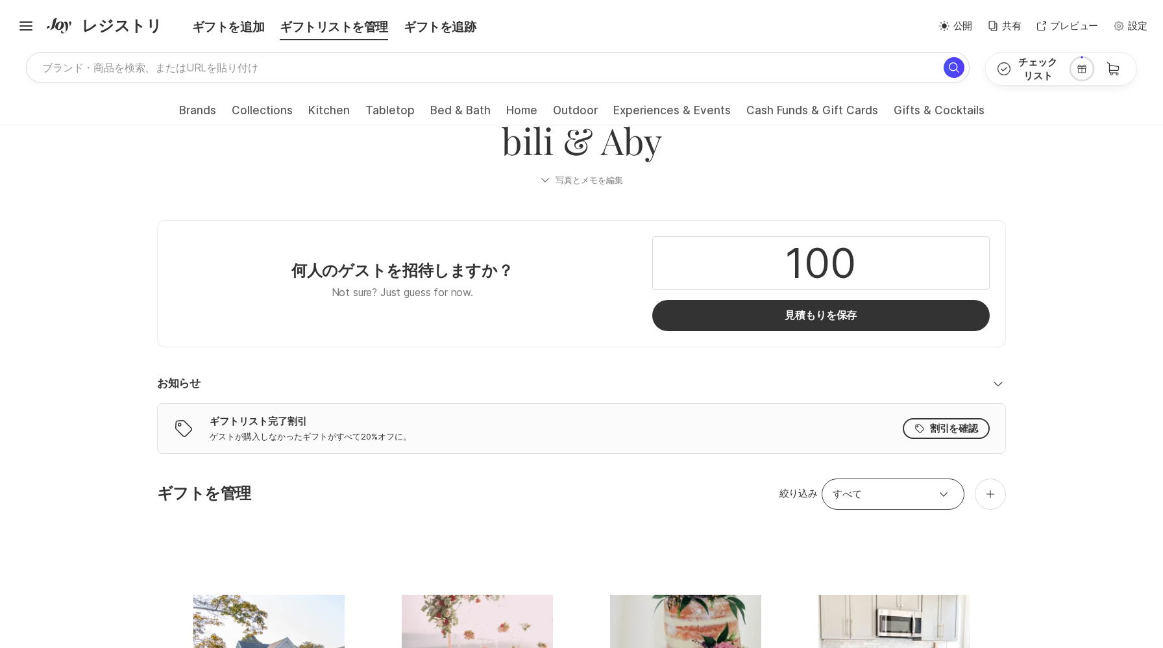
click at [998, 382] on icon "Chevron Down" at bounding box center [998, 384] width 16 height 16
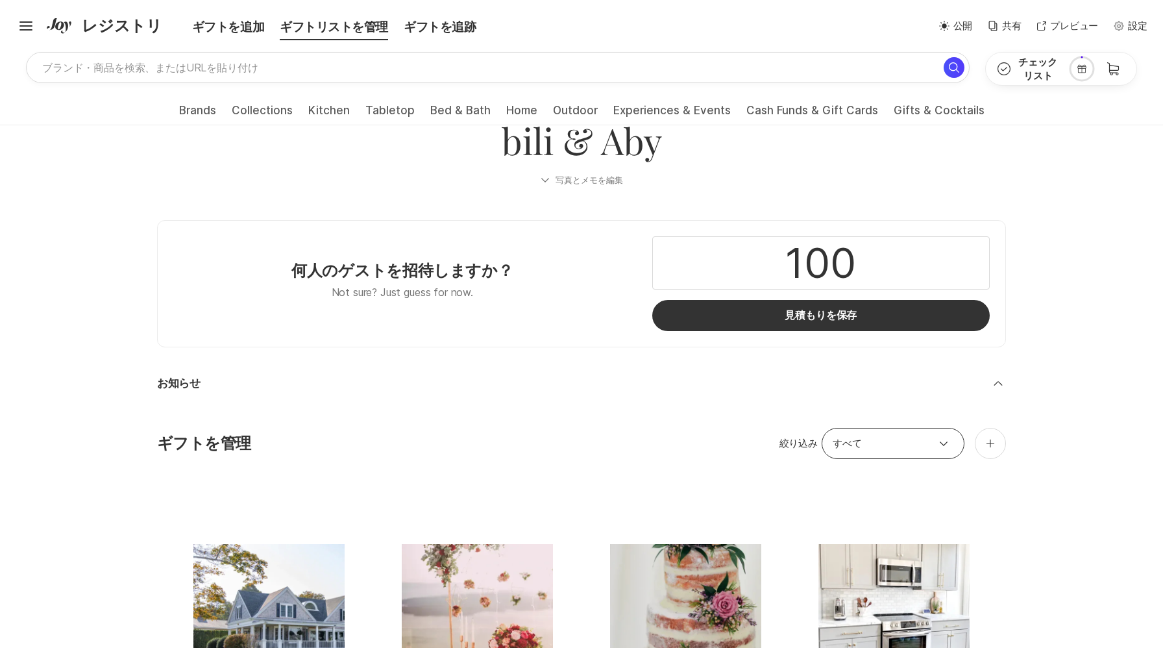
click at [998, 382] on icon at bounding box center [998, 384] width 8 height 5
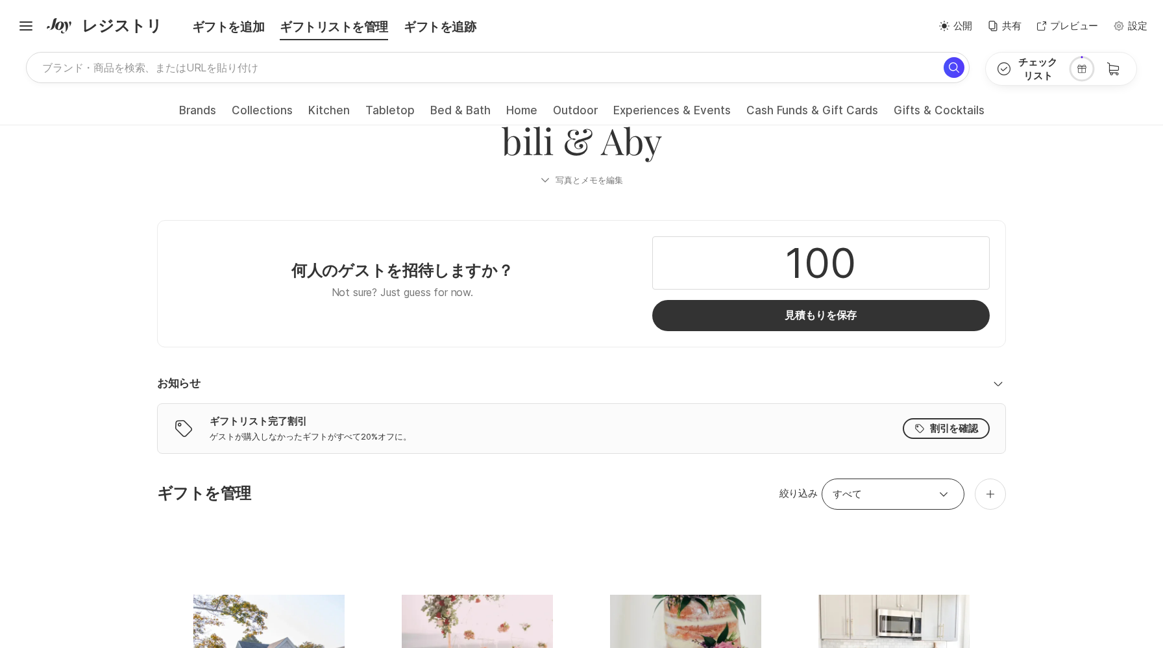
click at [998, 382] on icon "Chevron Down" at bounding box center [998, 384] width 16 height 16
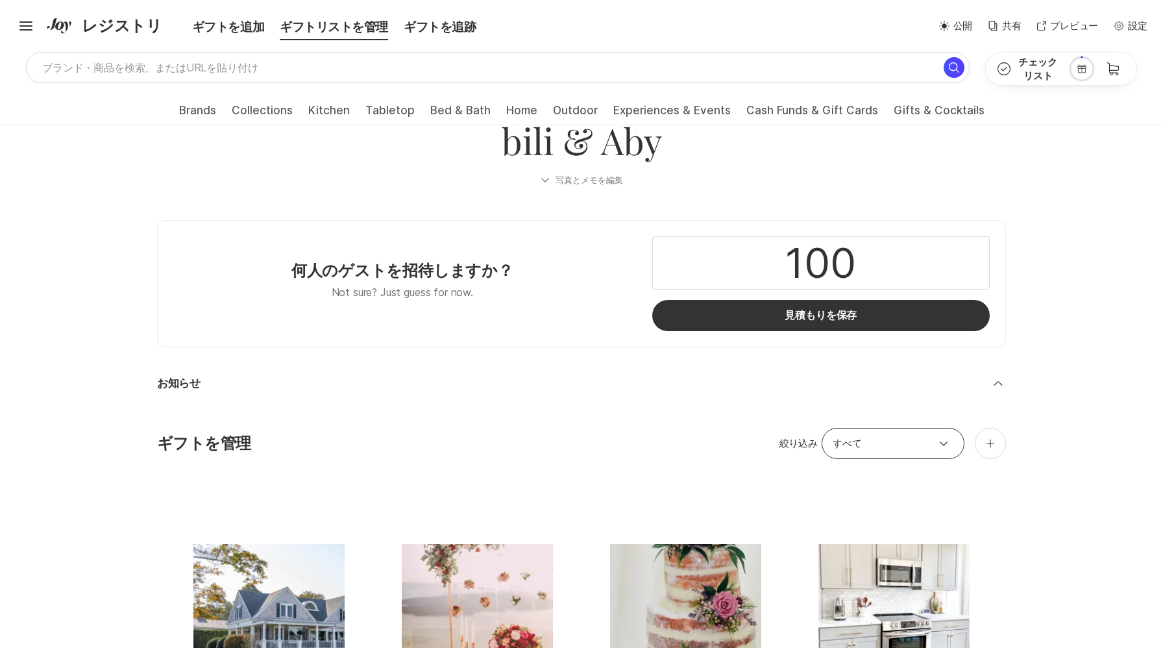
click at [998, 382] on icon at bounding box center [998, 384] width 8 height 5
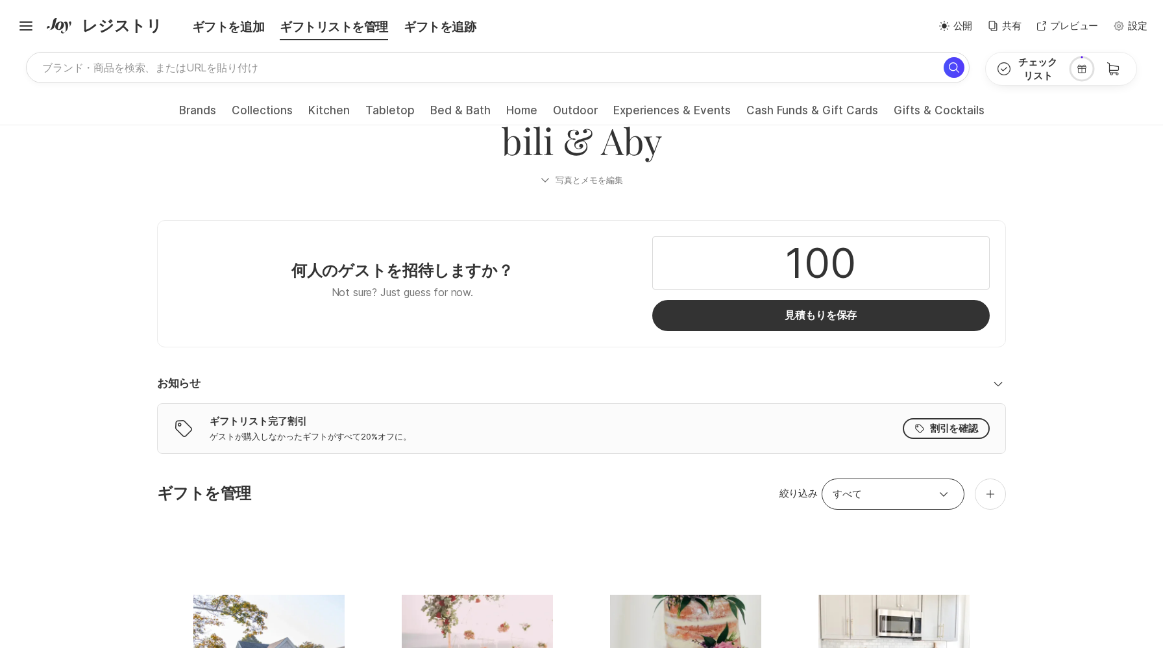
click at [998, 382] on icon "Chevron Down" at bounding box center [998, 384] width 16 height 16
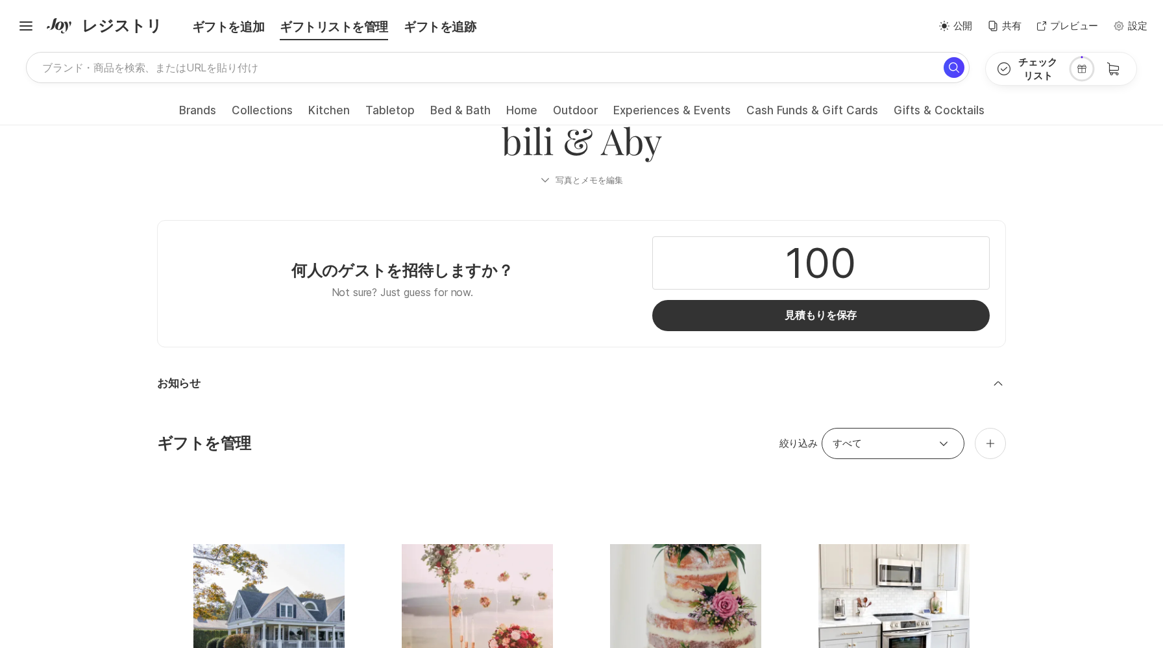
click at [998, 382] on icon at bounding box center [998, 384] width 8 height 5
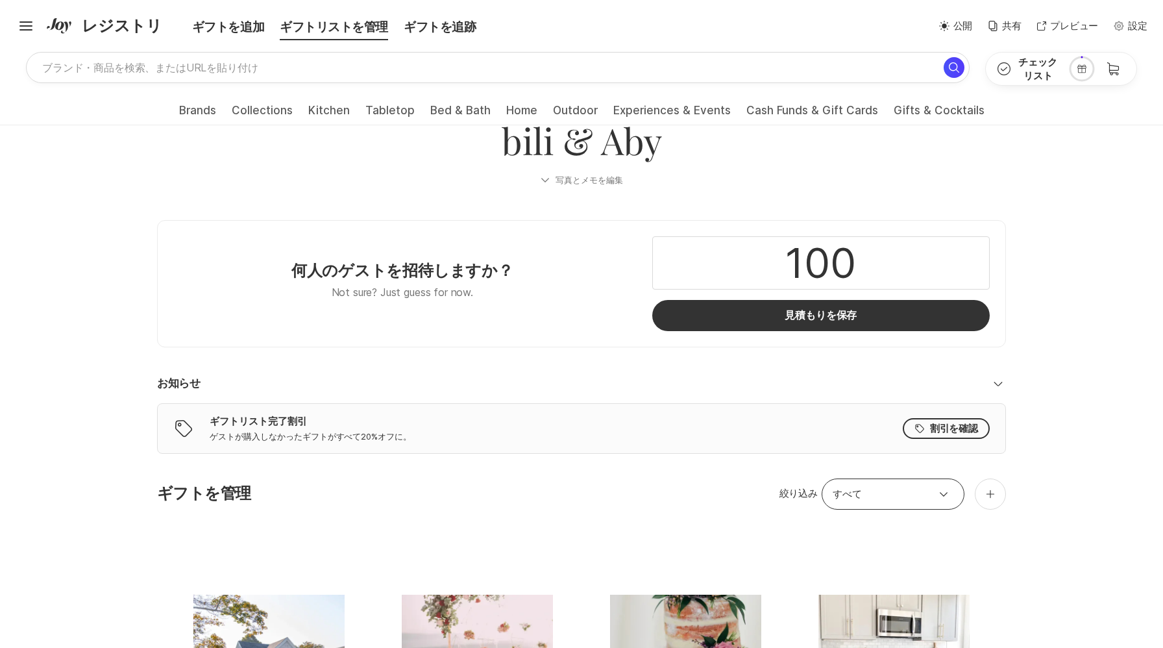
click at [998, 382] on icon "Chevron Down" at bounding box center [998, 384] width 16 height 16
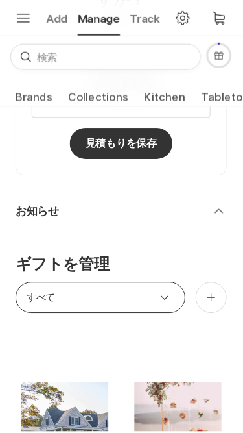
scroll to position [349, 0]
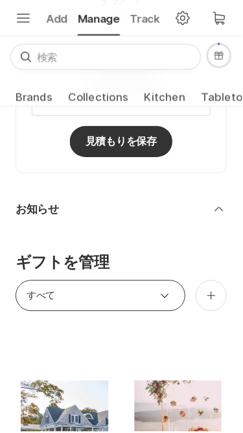
click at [222, 215] on icon "Chevron Down" at bounding box center [220, 210] width 16 height 16
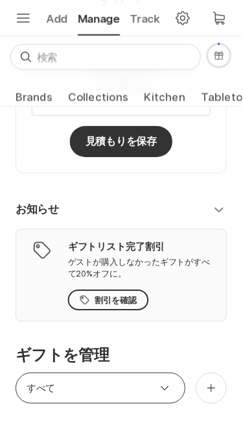
click at [220, 210] on icon "Chevron Down" at bounding box center [220, 210] width 16 height 16
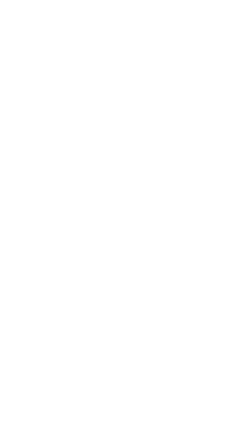
scroll to position [0, 0]
